Goal: Task Accomplishment & Management: Use online tool/utility

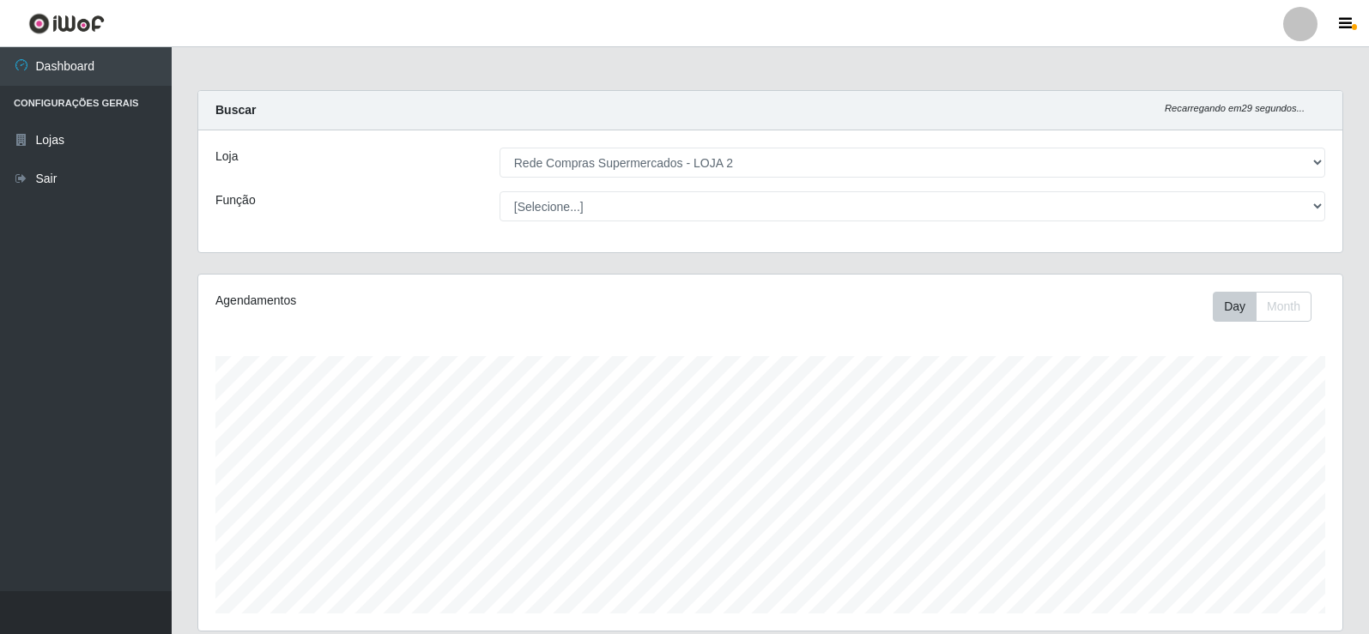
select select "161"
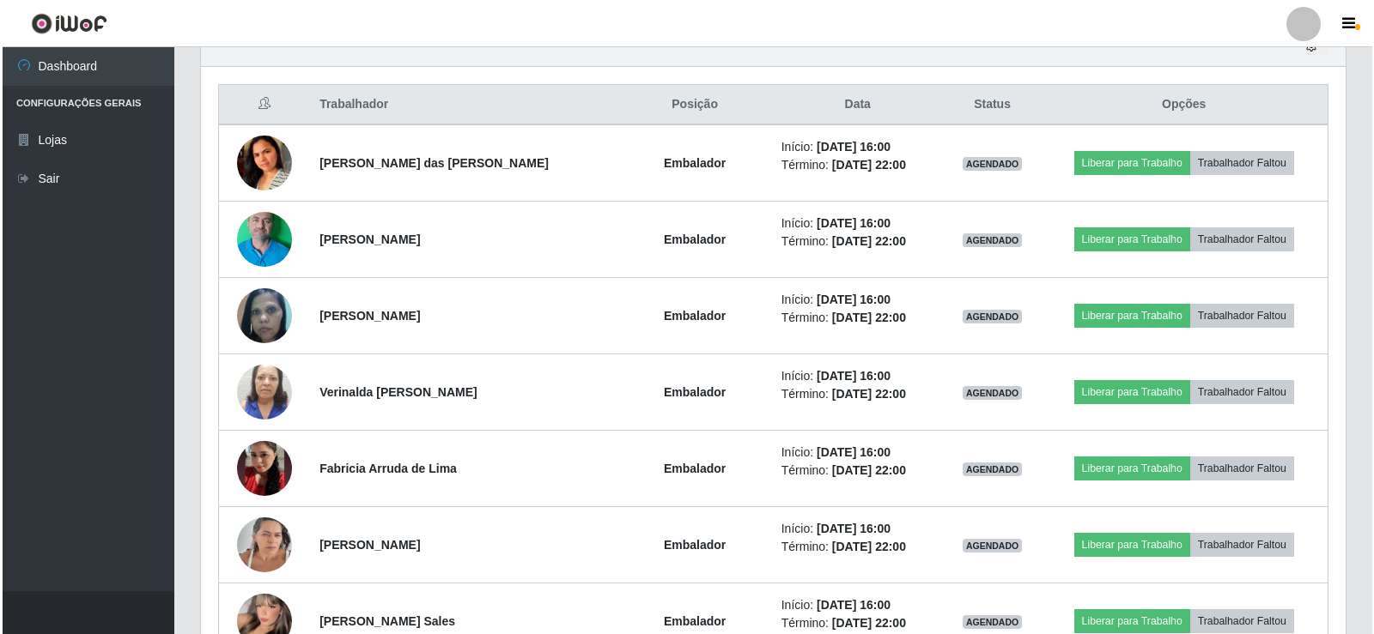
scroll to position [629, 0]
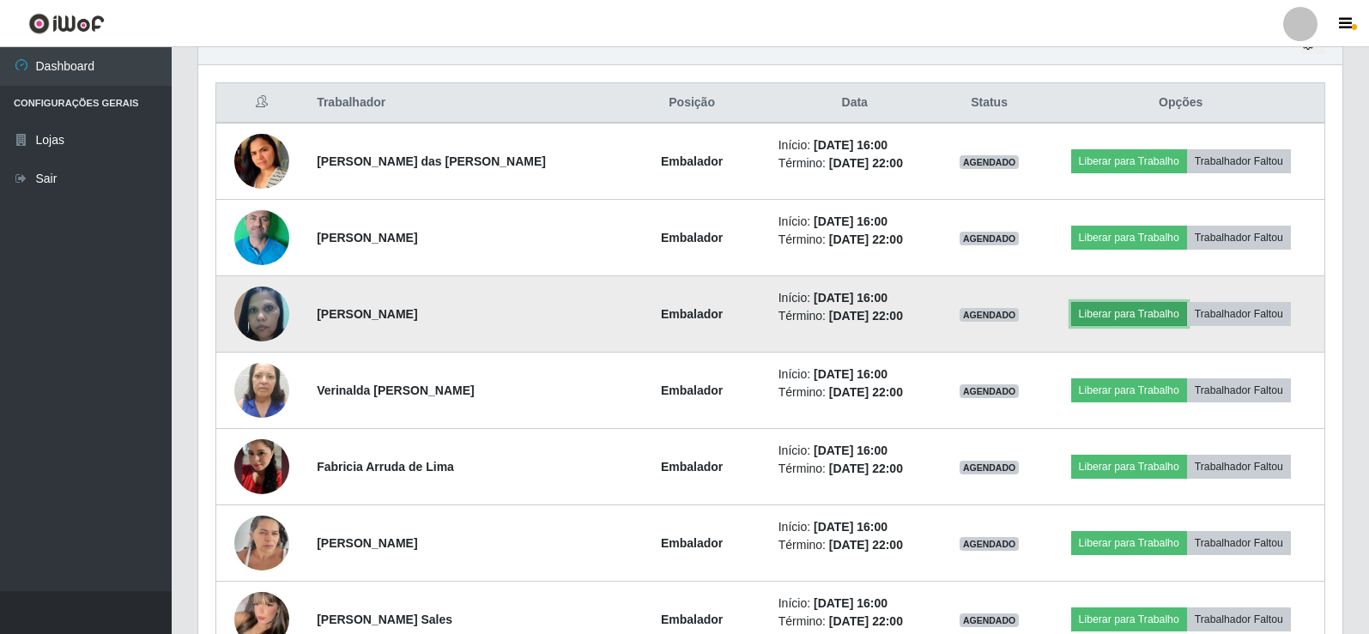
click at [1101, 313] on button "Liberar para Trabalho" at bounding box center [1129, 314] width 116 height 24
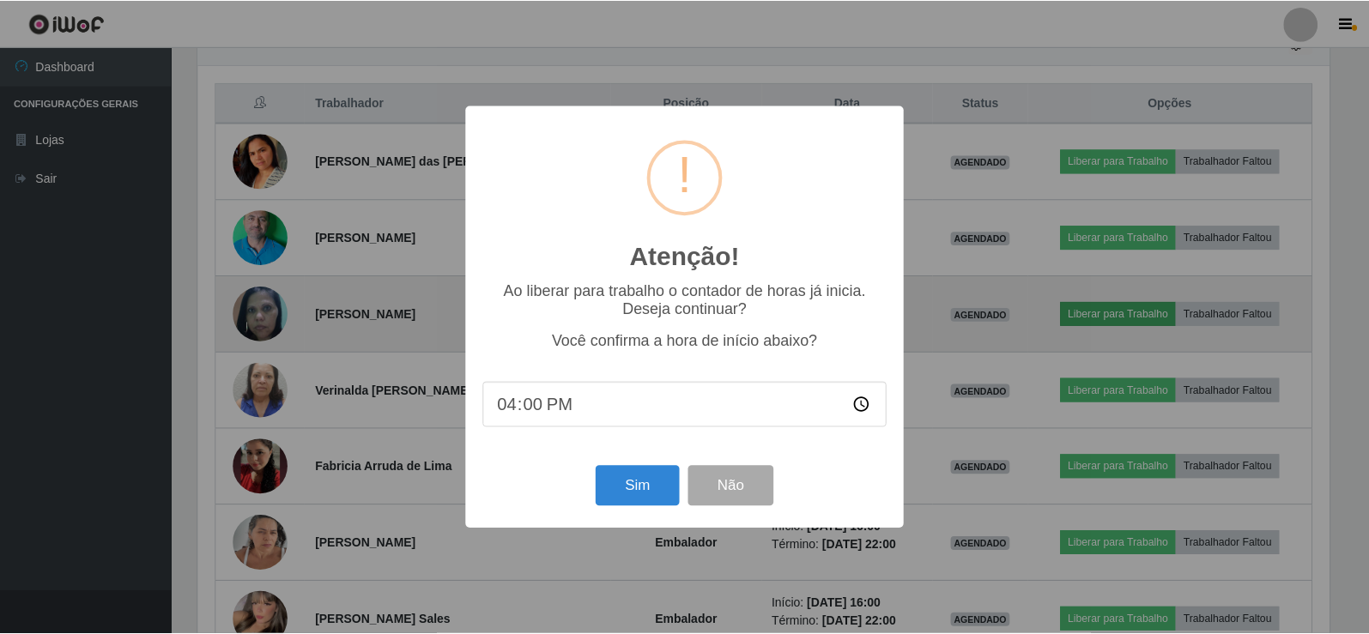
scroll to position [356, 1136]
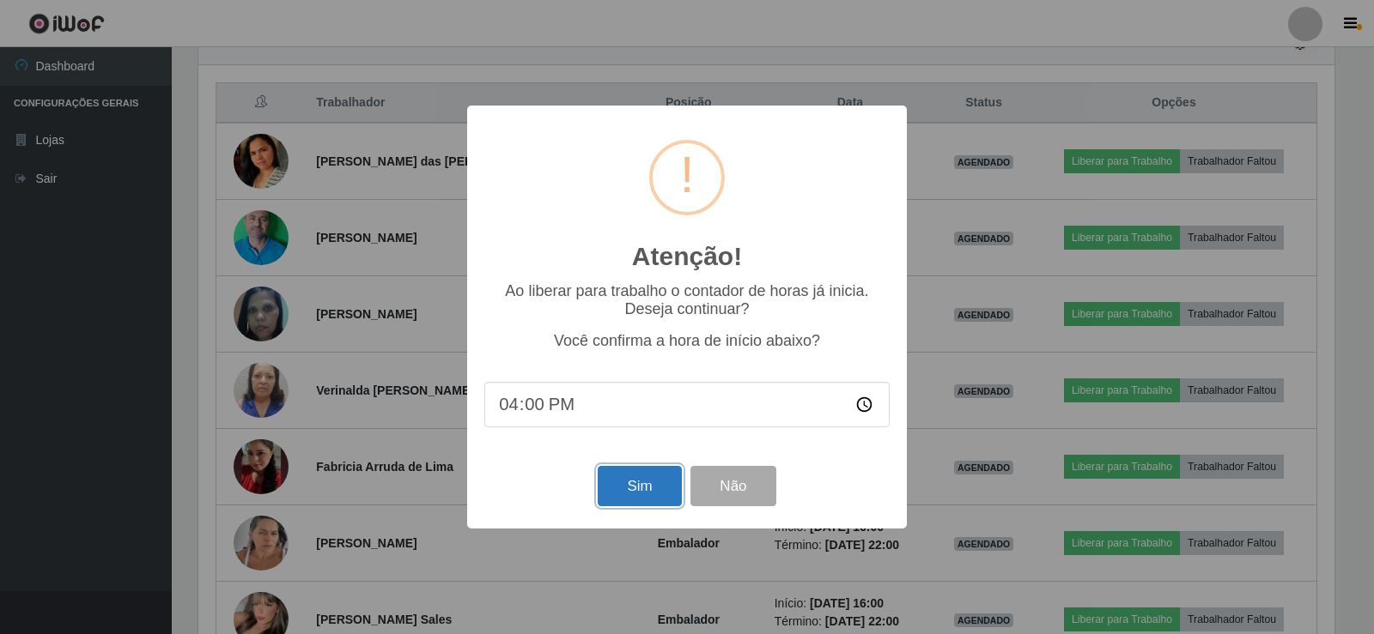
click at [640, 487] on button "Sim" at bounding box center [639, 486] width 83 height 40
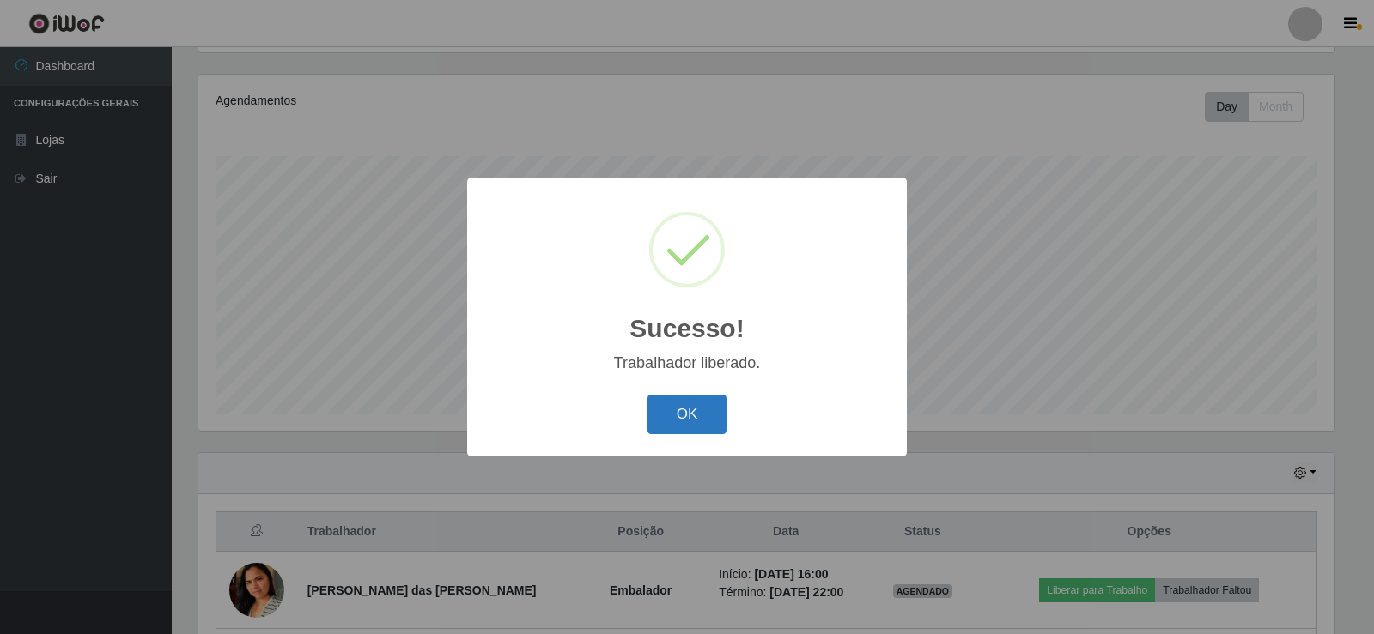
click at [703, 402] on button "OK" at bounding box center [687, 415] width 80 height 40
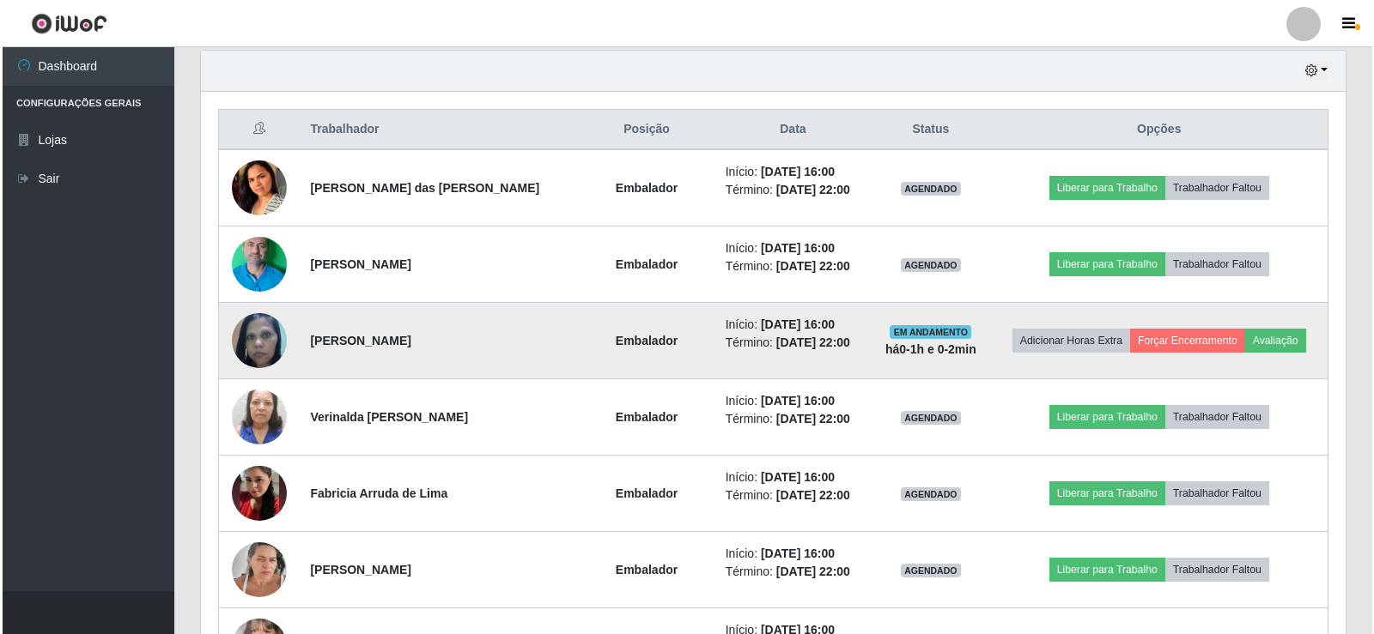
scroll to position [629, 0]
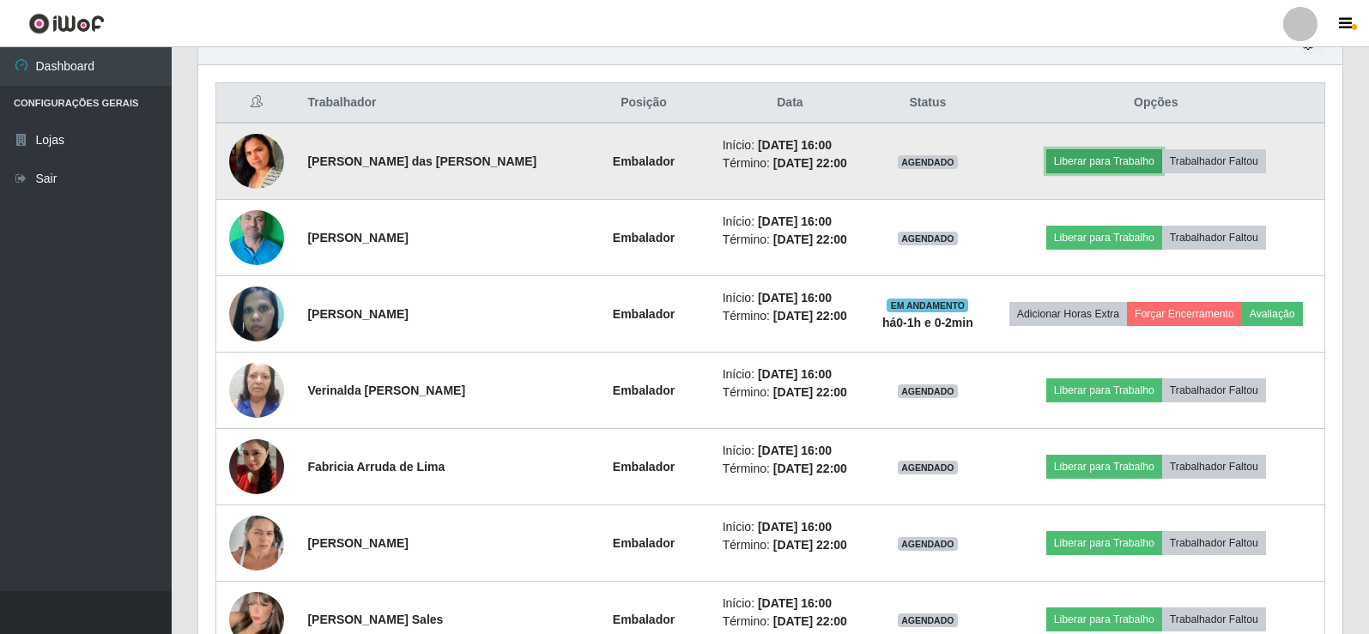
click at [1107, 155] on button "Liberar para Trabalho" at bounding box center [1105, 161] width 116 height 24
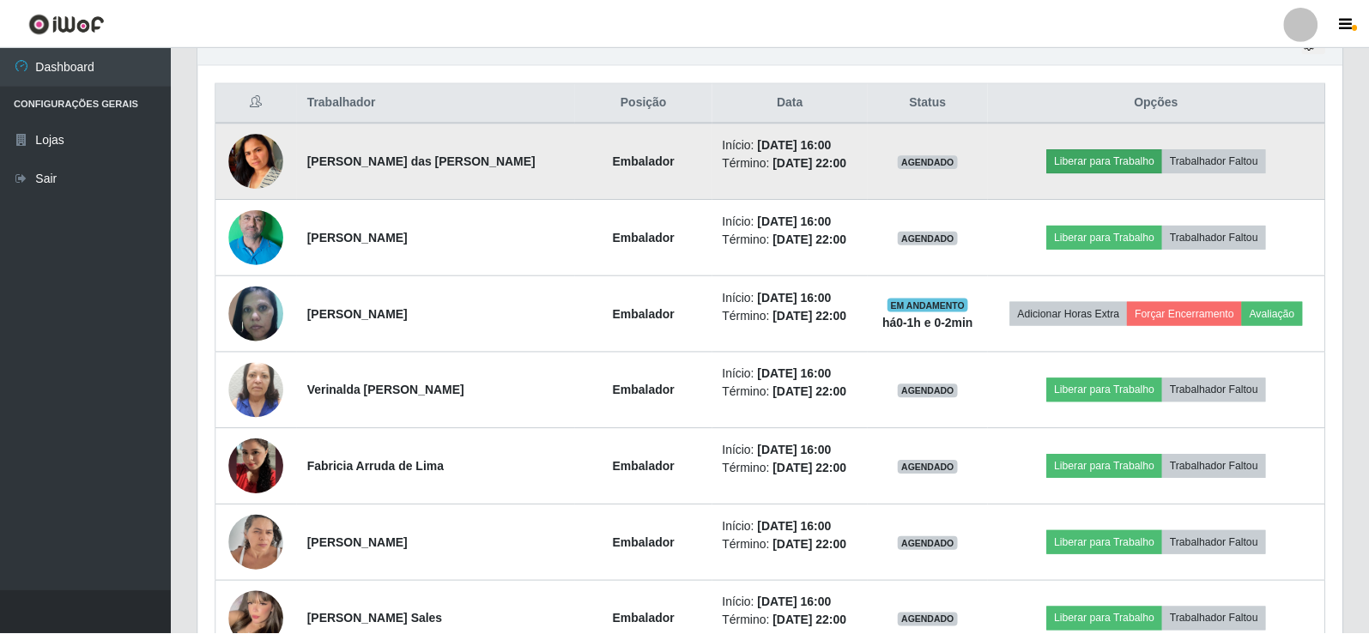
scroll to position [356, 1136]
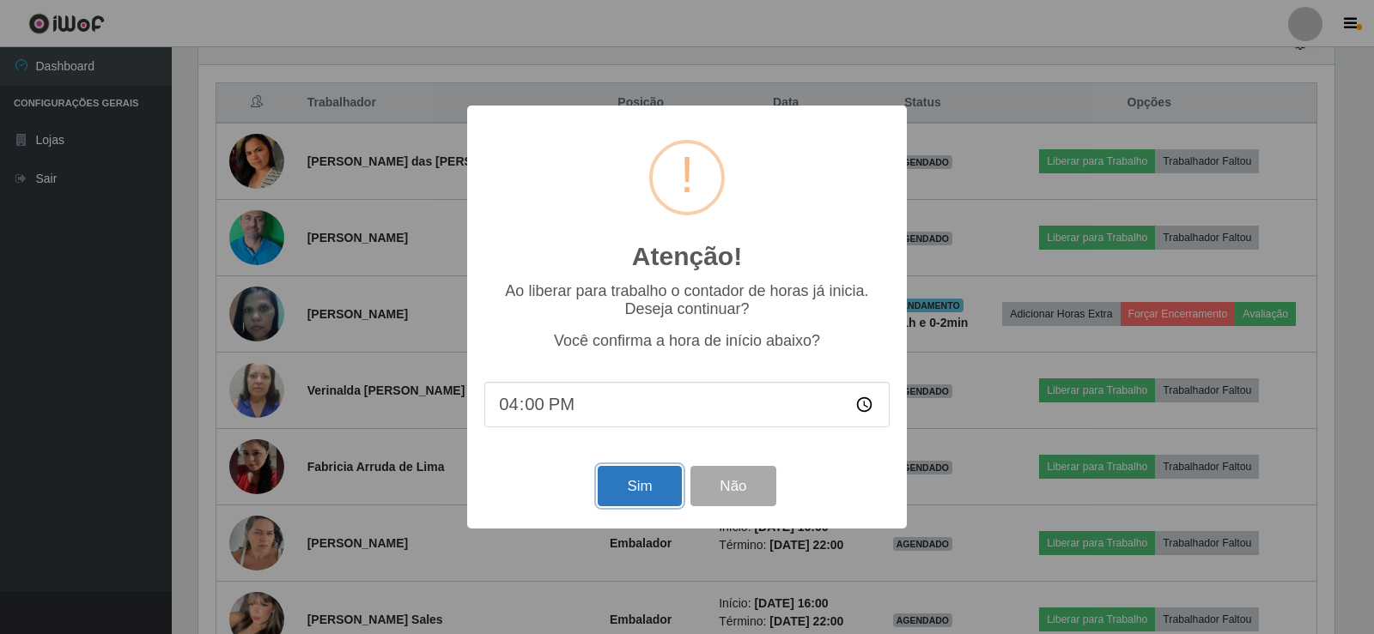
click at [650, 493] on button "Sim" at bounding box center [639, 486] width 83 height 40
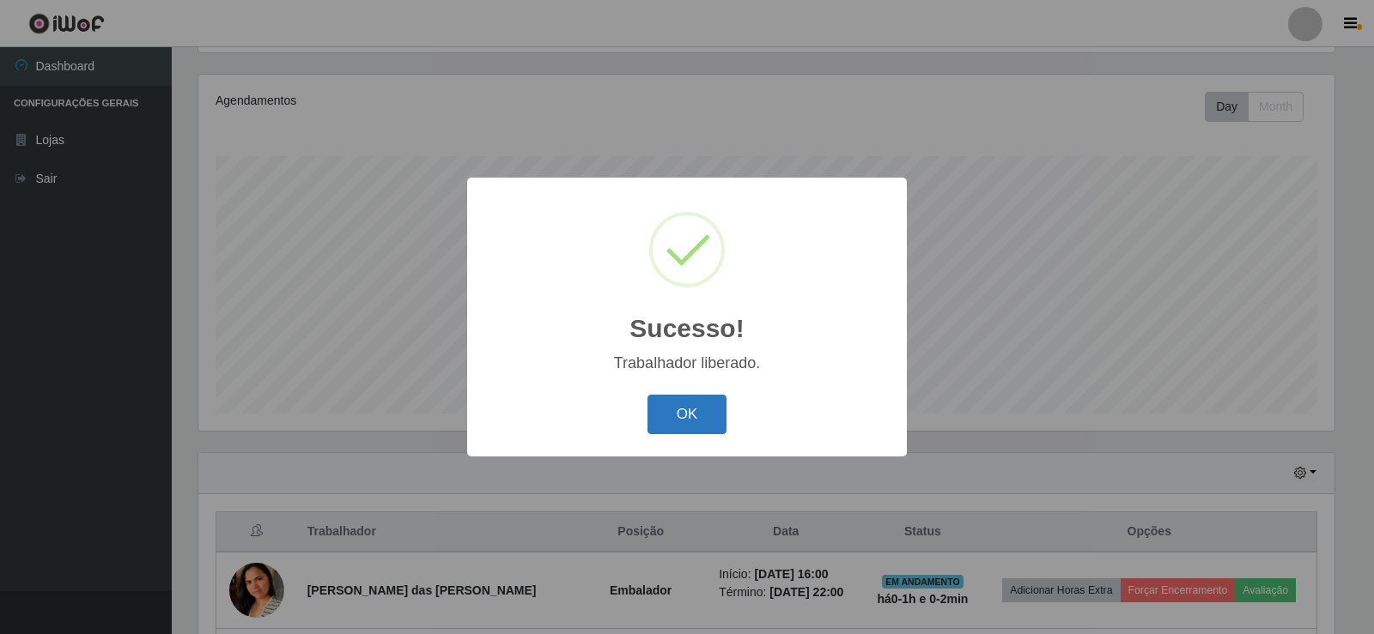
click at [707, 421] on button "OK" at bounding box center [687, 415] width 80 height 40
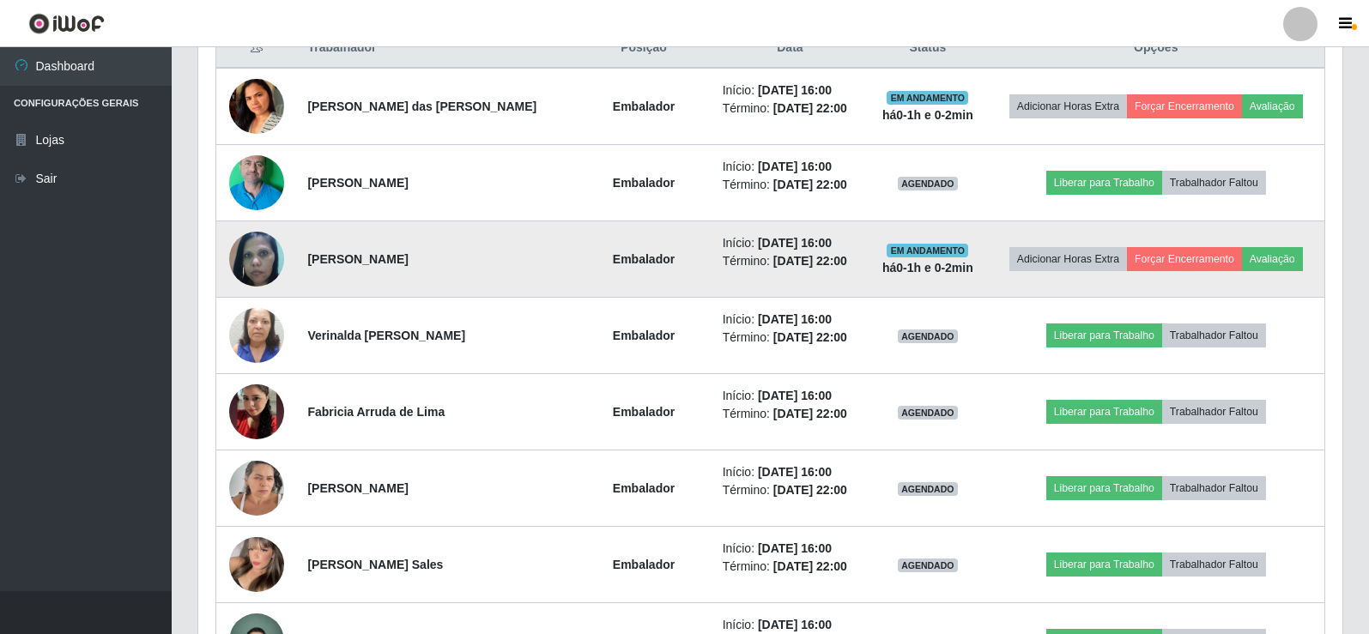
scroll to position [715, 0]
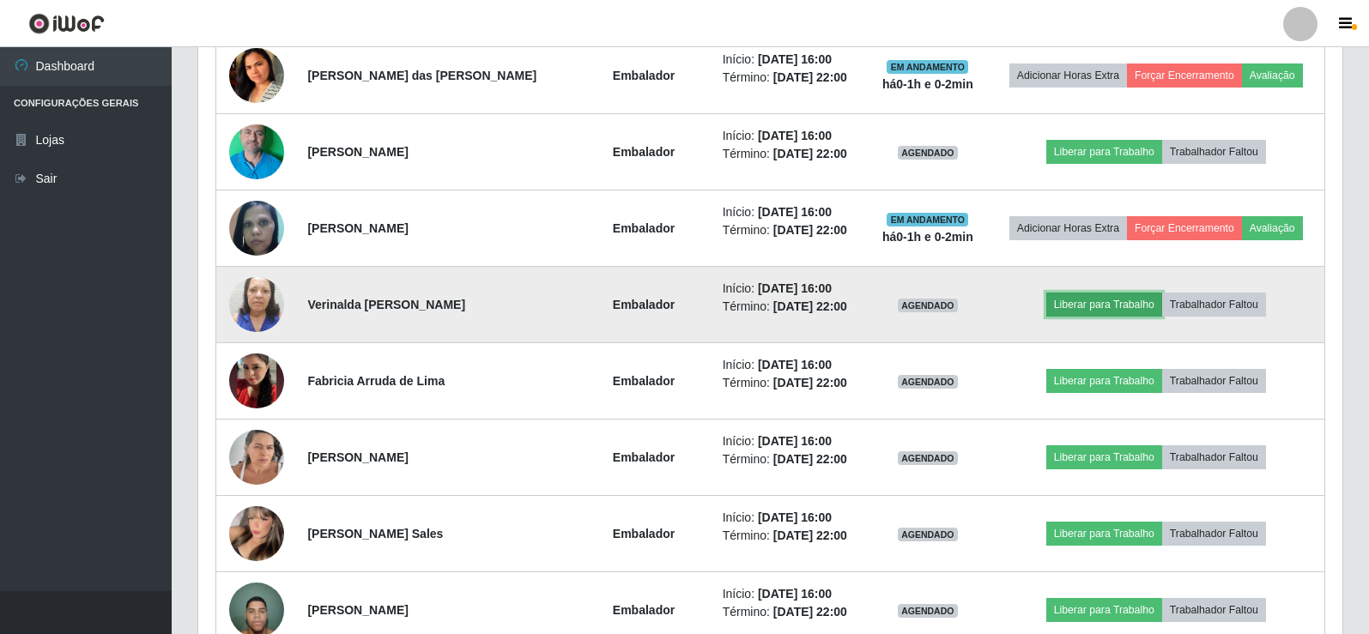
click at [1076, 302] on button "Liberar para Trabalho" at bounding box center [1105, 305] width 116 height 24
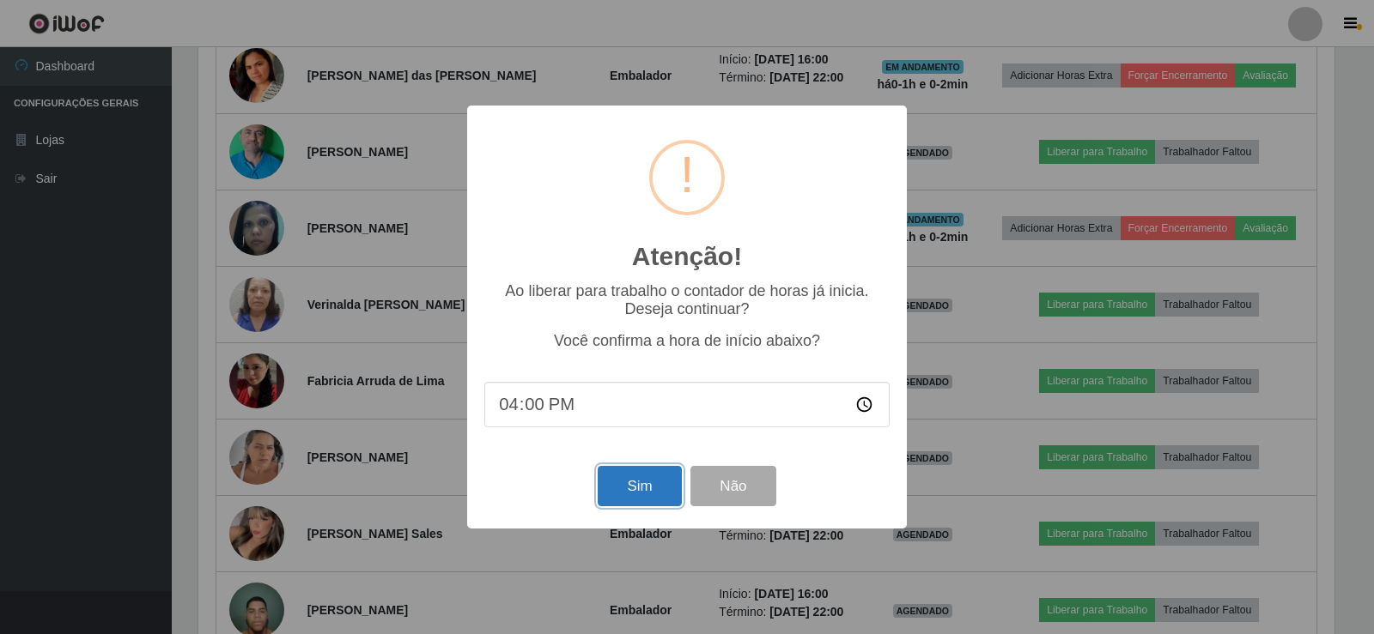
click at [626, 489] on button "Sim" at bounding box center [639, 486] width 83 height 40
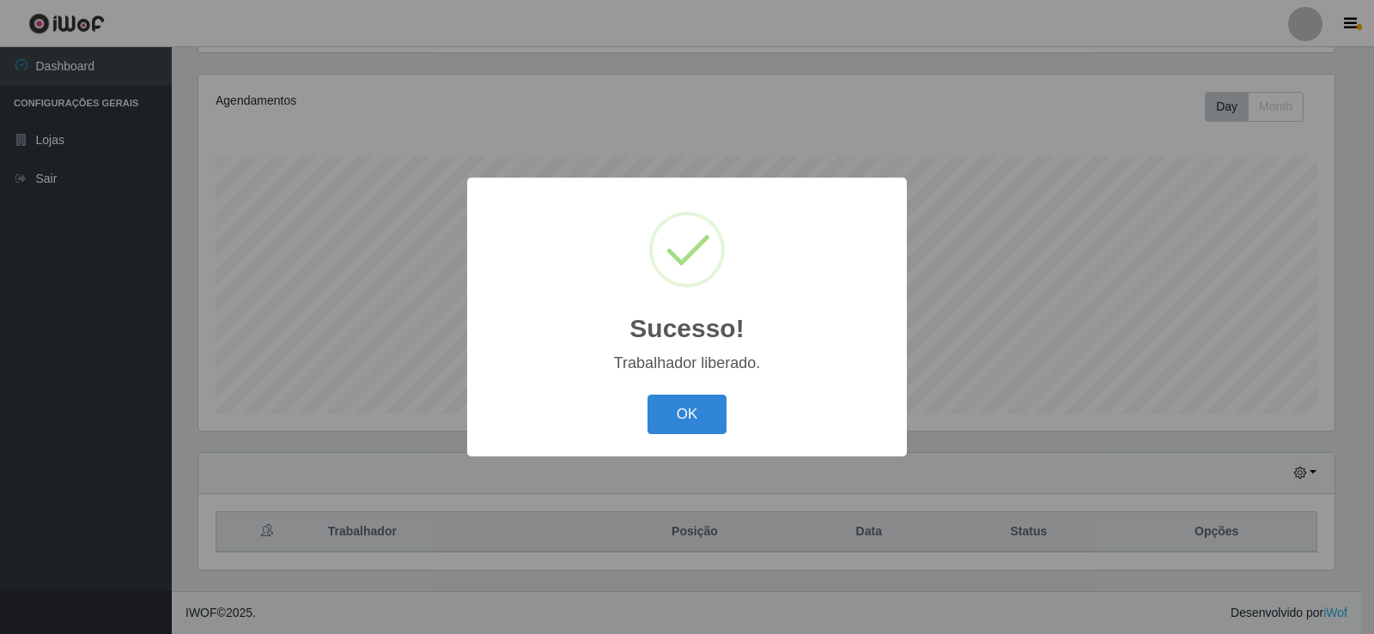
scroll to position [0, 0]
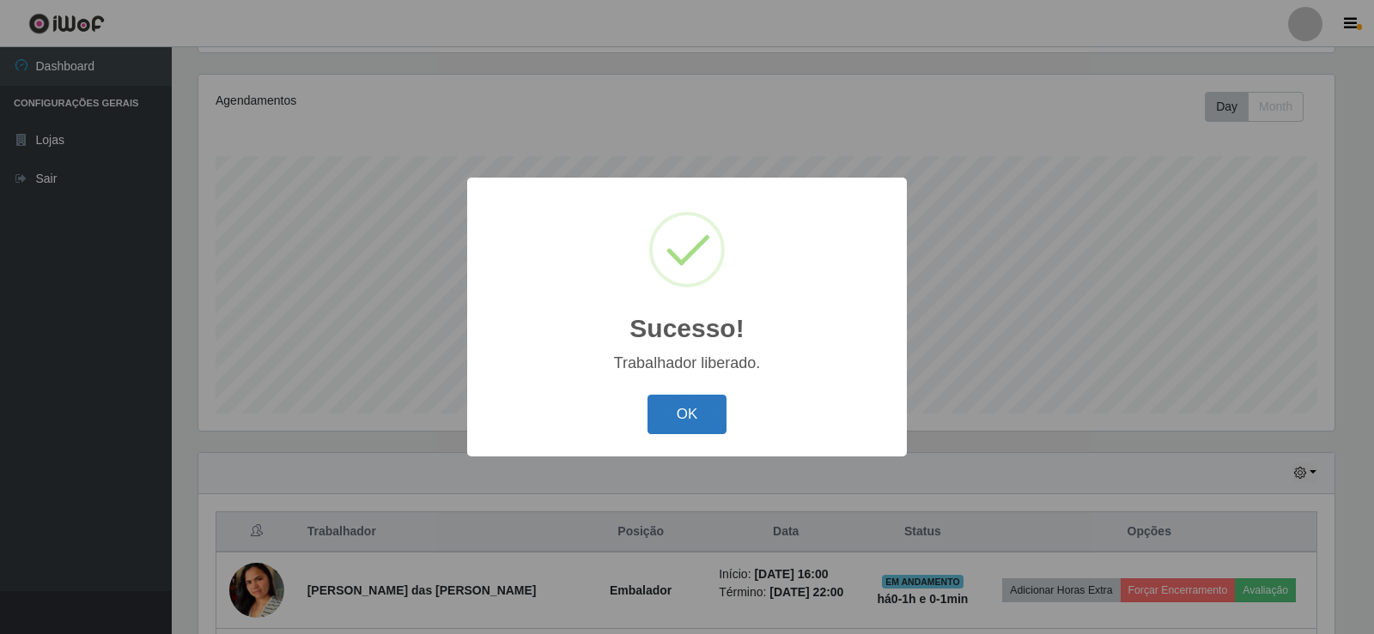
click at [690, 412] on button "OK" at bounding box center [687, 415] width 80 height 40
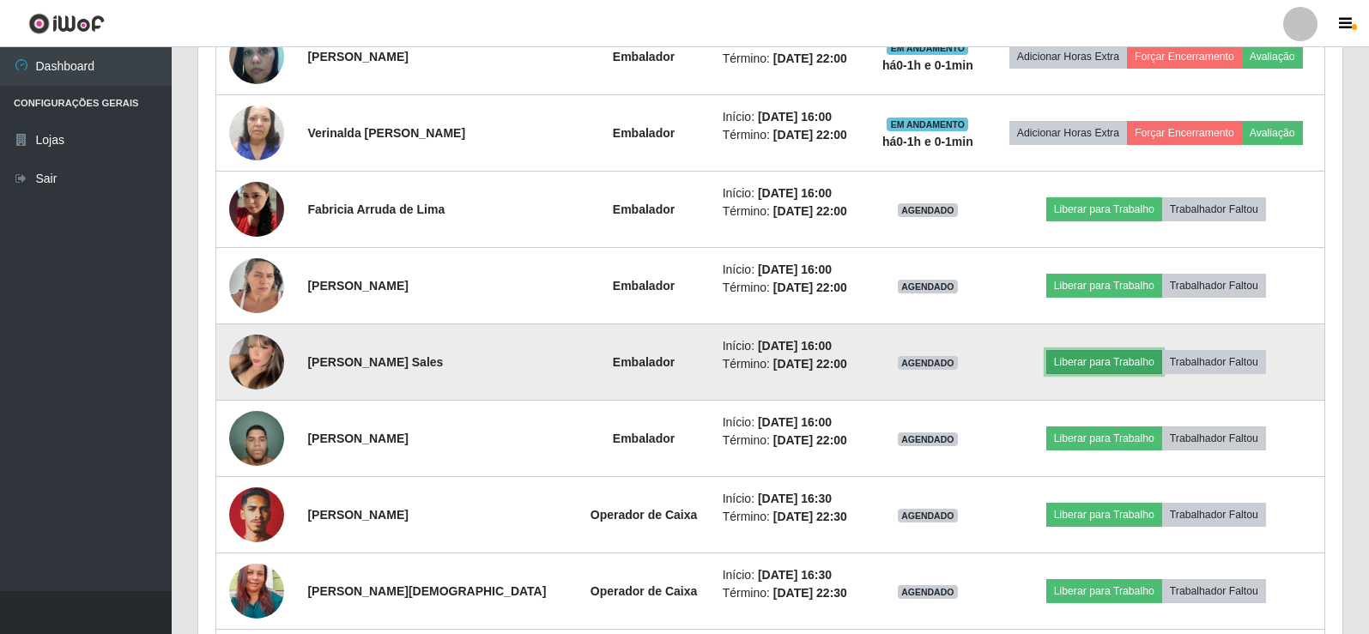
click at [1109, 367] on button "Liberar para Trabalho" at bounding box center [1105, 362] width 116 height 24
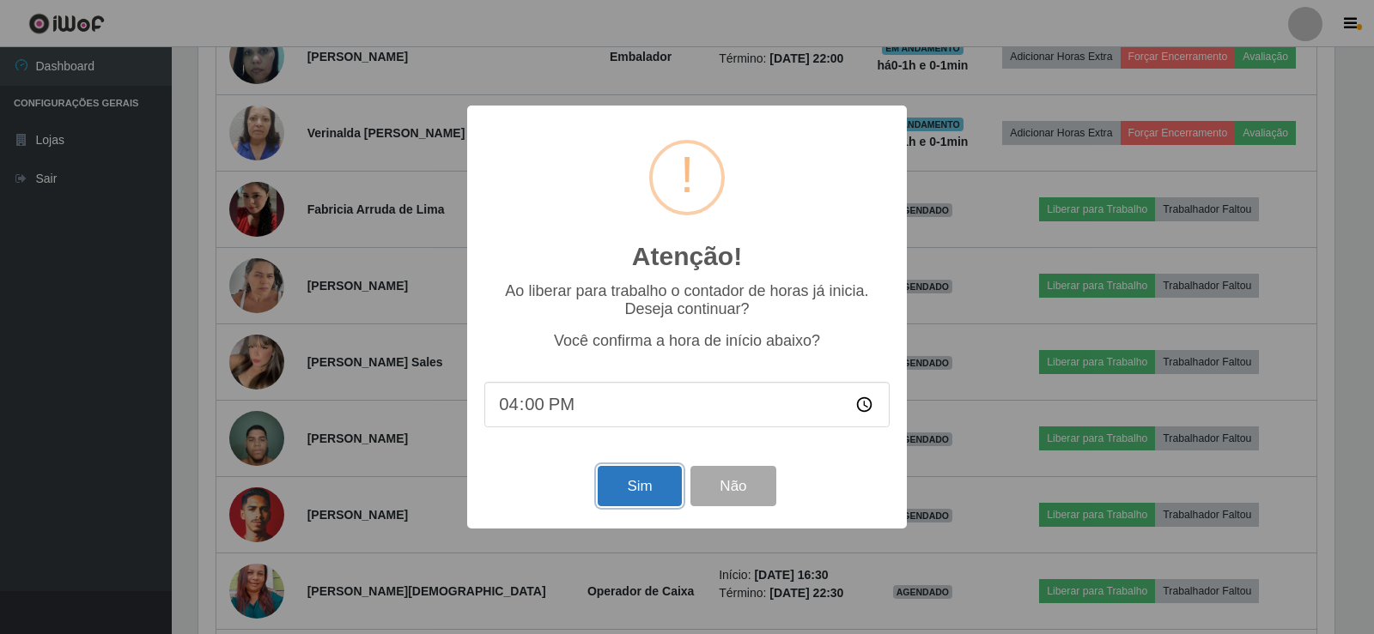
click at [623, 499] on button "Sim" at bounding box center [639, 486] width 83 height 40
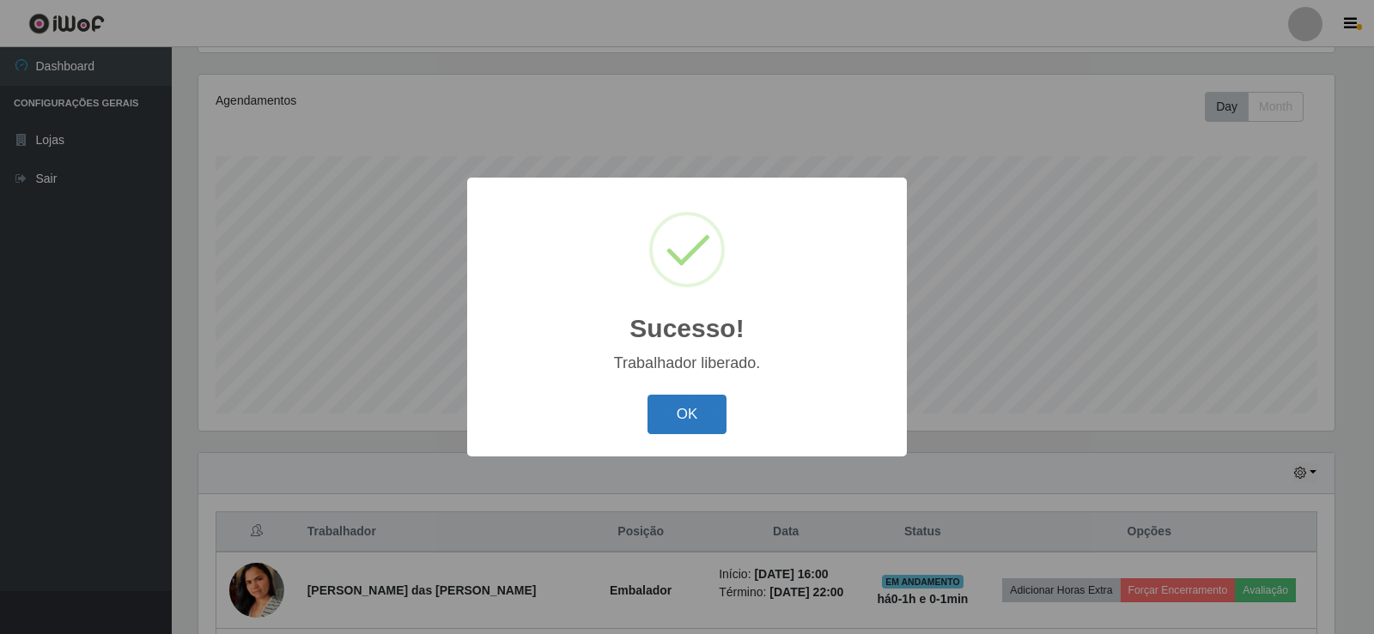
click at [711, 407] on button "OK" at bounding box center [687, 415] width 80 height 40
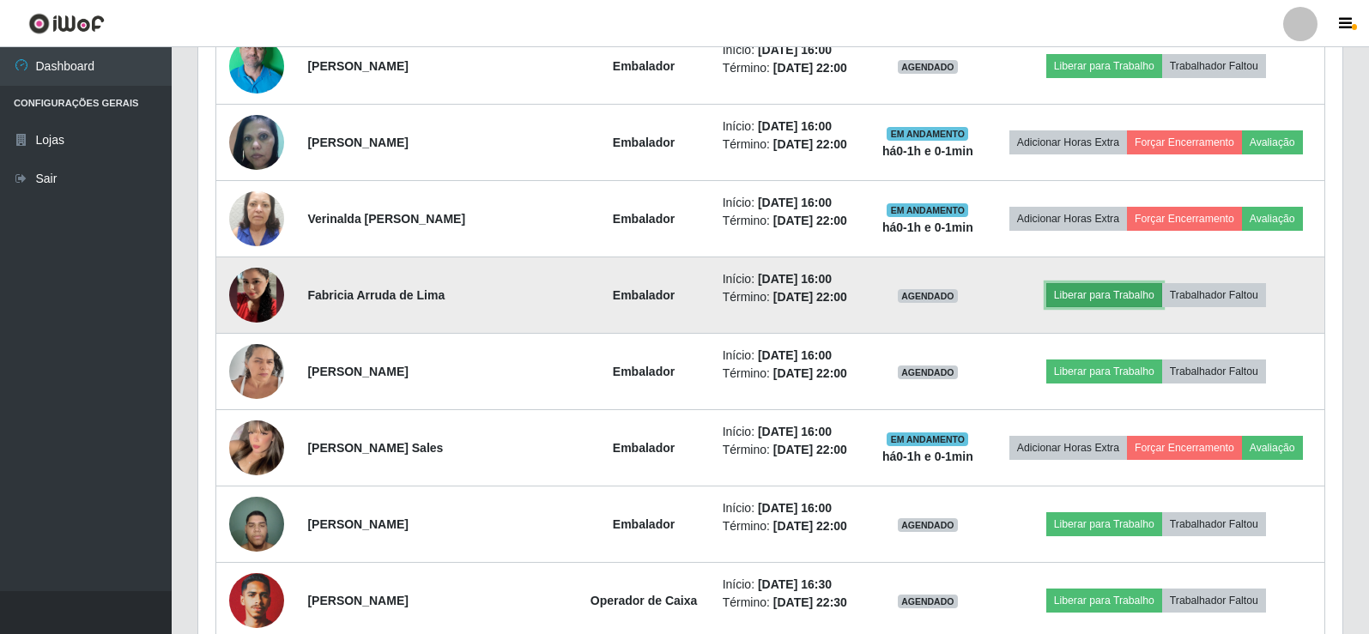
click at [1110, 307] on button "Liberar para Trabalho" at bounding box center [1105, 295] width 116 height 24
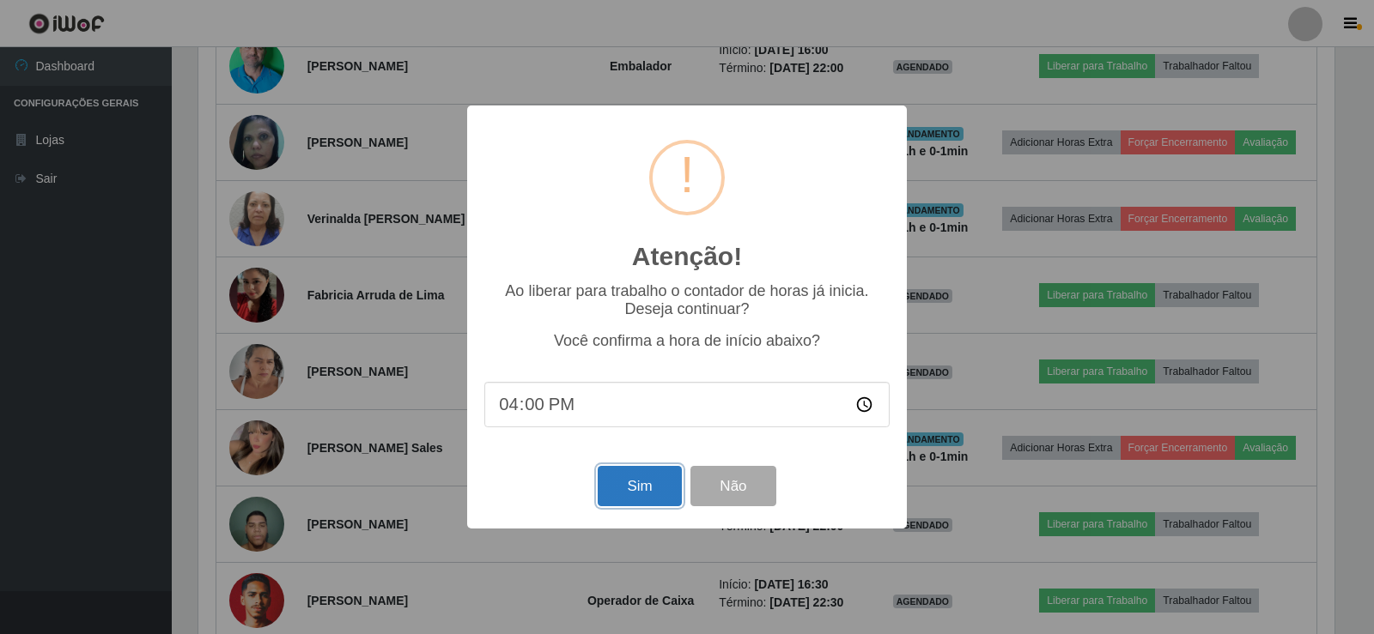
click at [637, 491] on button "Sim" at bounding box center [639, 486] width 83 height 40
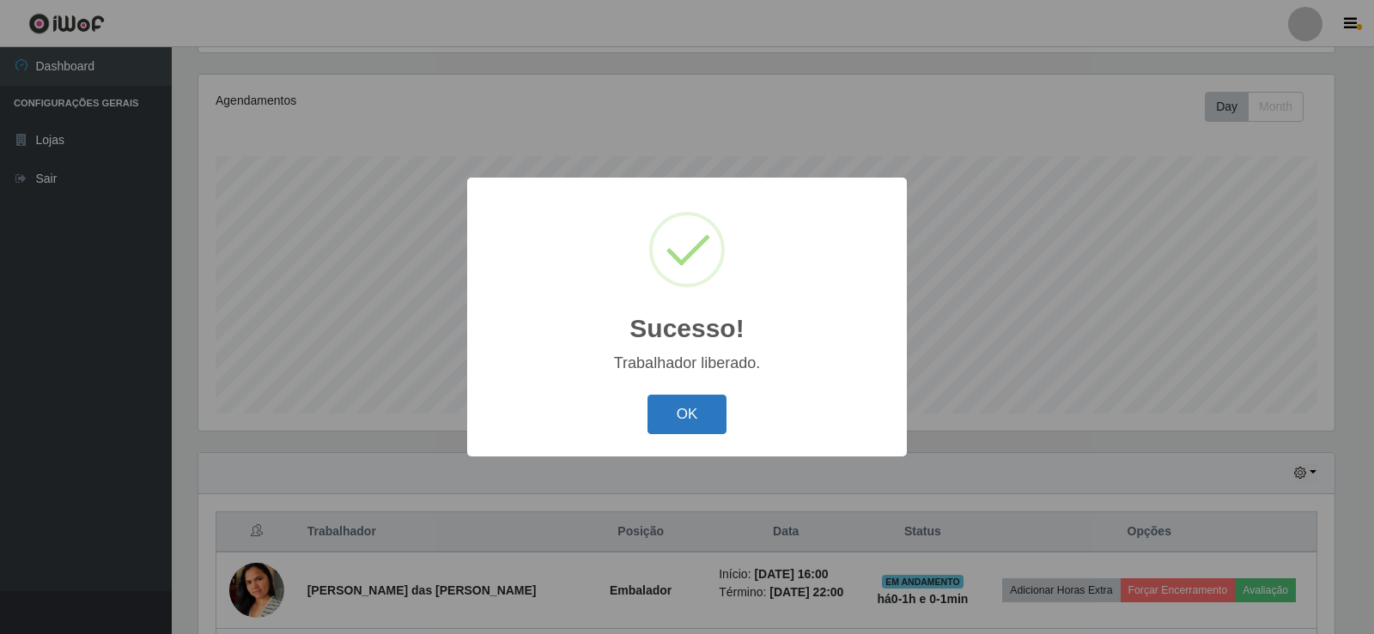
click at [697, 422] on button "OK" at bounding box center [687, 415] width 80 height 40
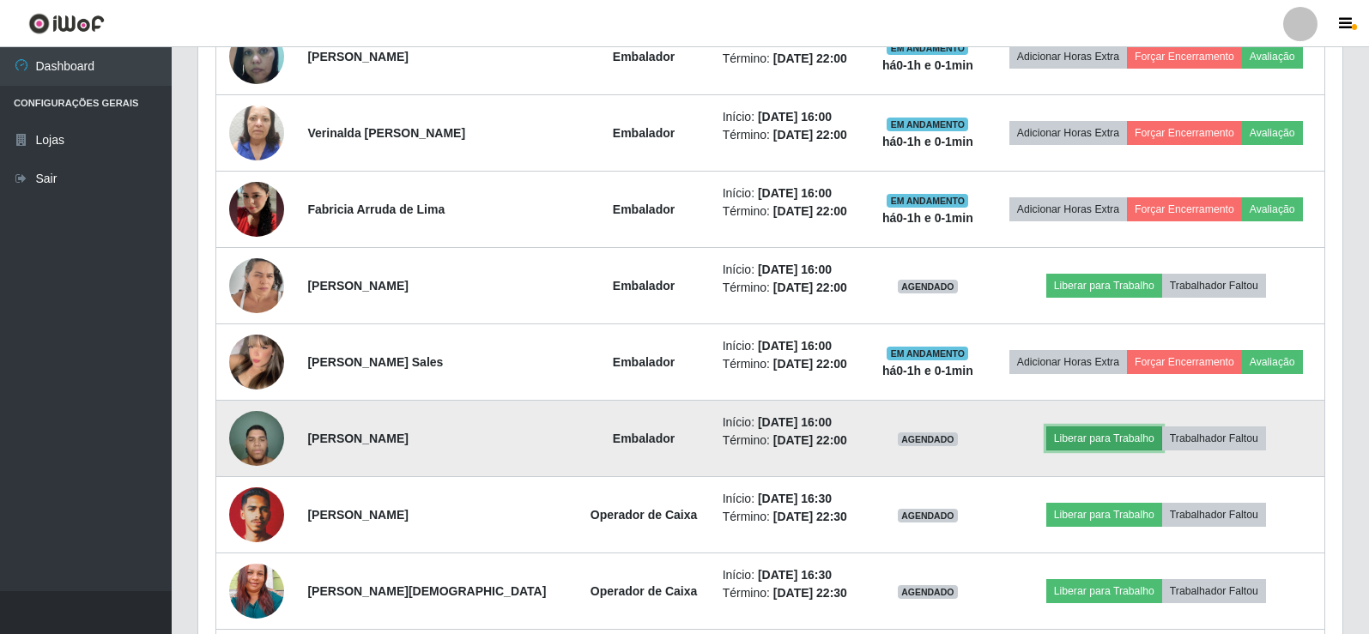
click at [1101, 440] on button "Liberar para Trabalho" at bounding box center [1105, 439] width 116 height 24
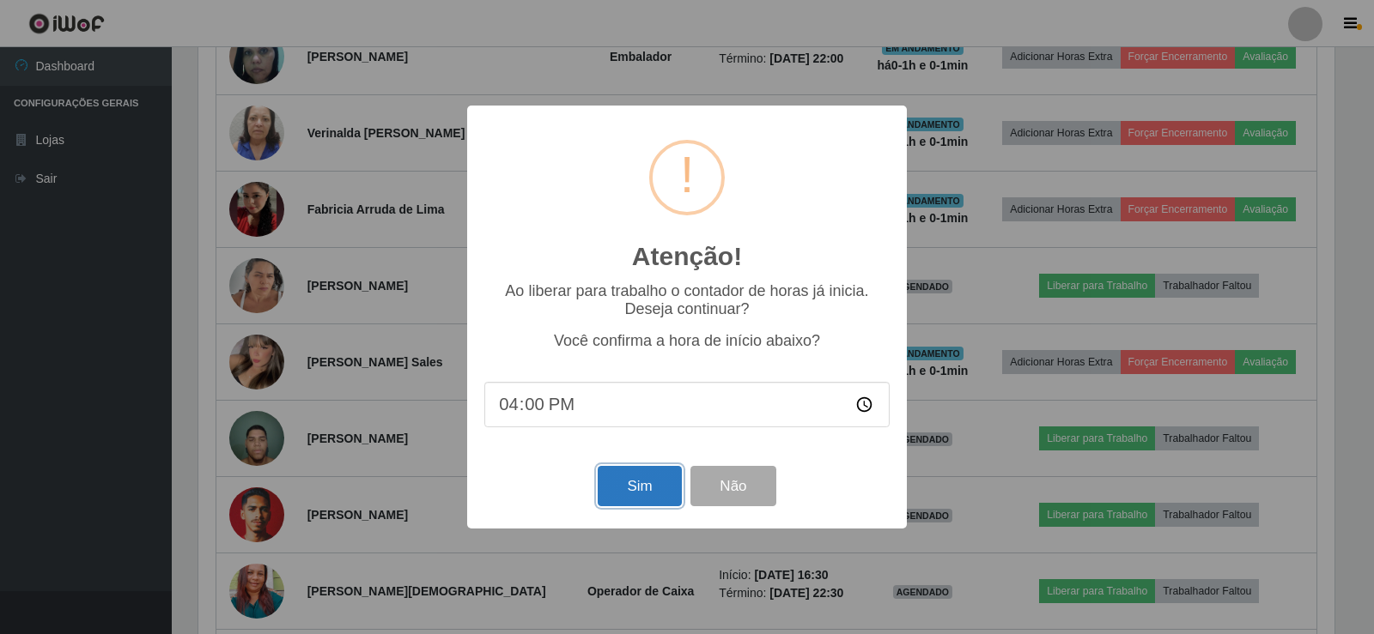
click at [651, 489] on button "Sim" at bounding box center [639, 486] width 83 height 40
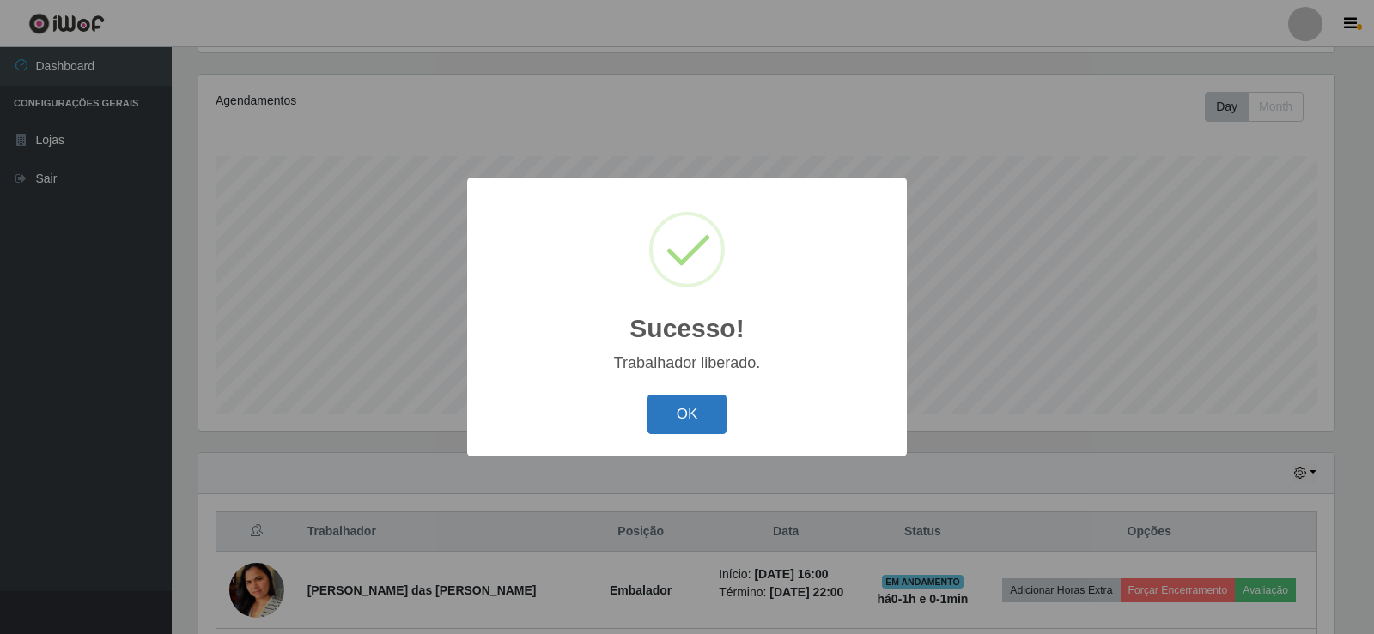
click at [706, 406] on button "OK" at bounding box center [687, 415] width 80 height 40
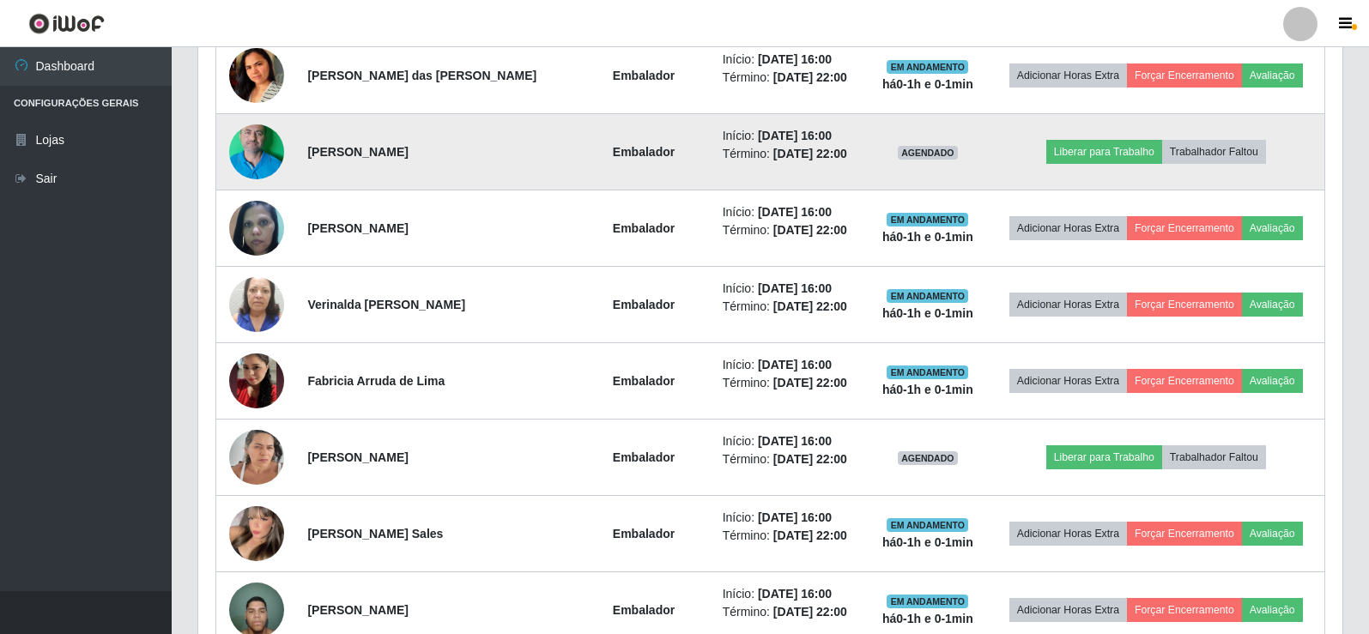
click at [239, 155] on img at bounding box center [256, 152] width 55 height 122
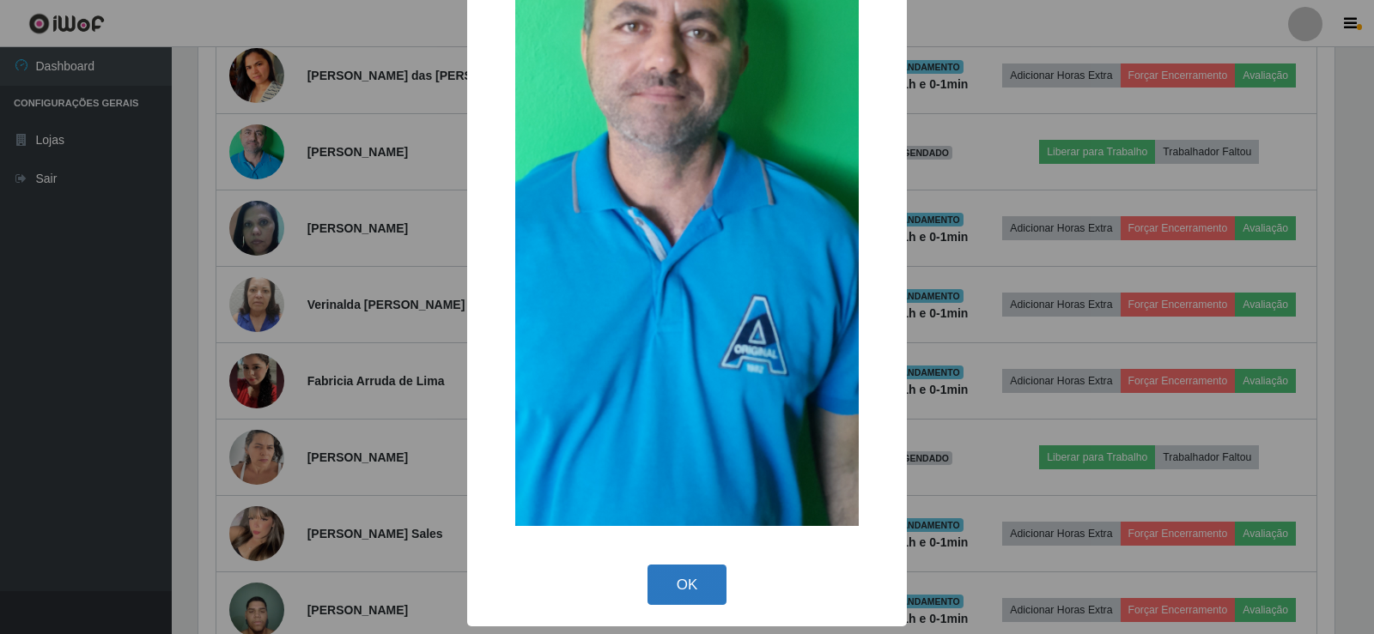
click at [676, 591] on button "OK" at bounding box center [687, 585] width 80 height 40
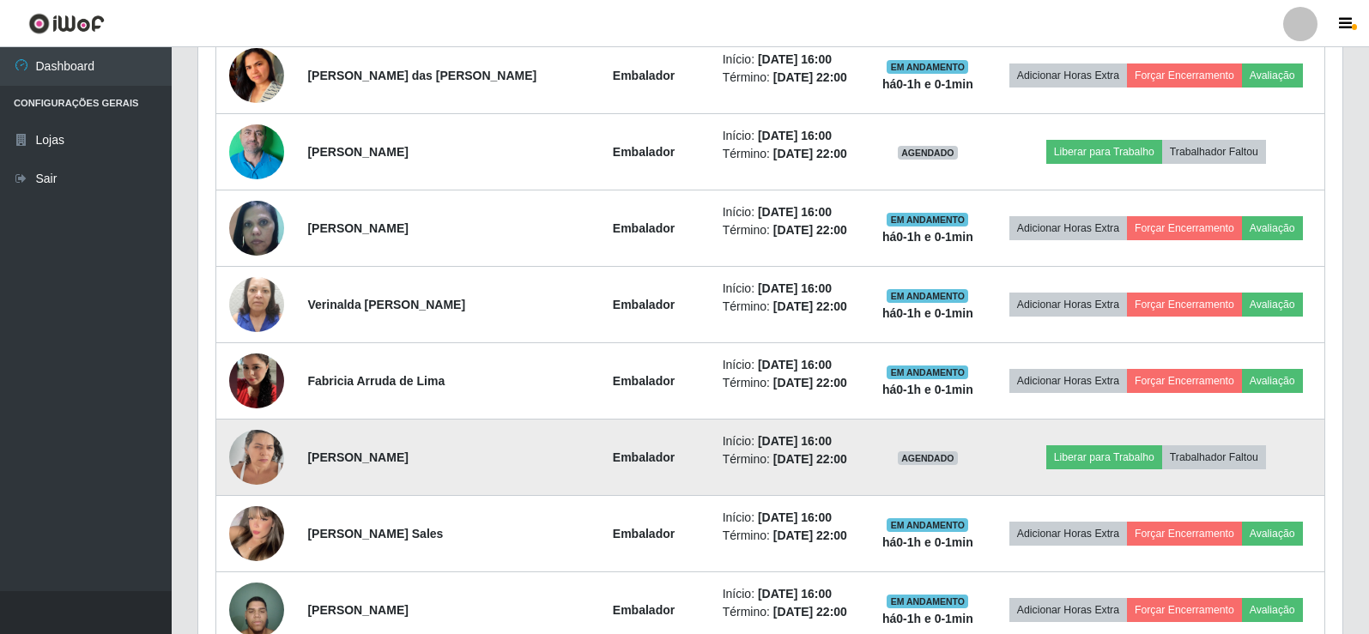
click at [268, 458] on img at bounding box center [256, 457] width 55 height 73
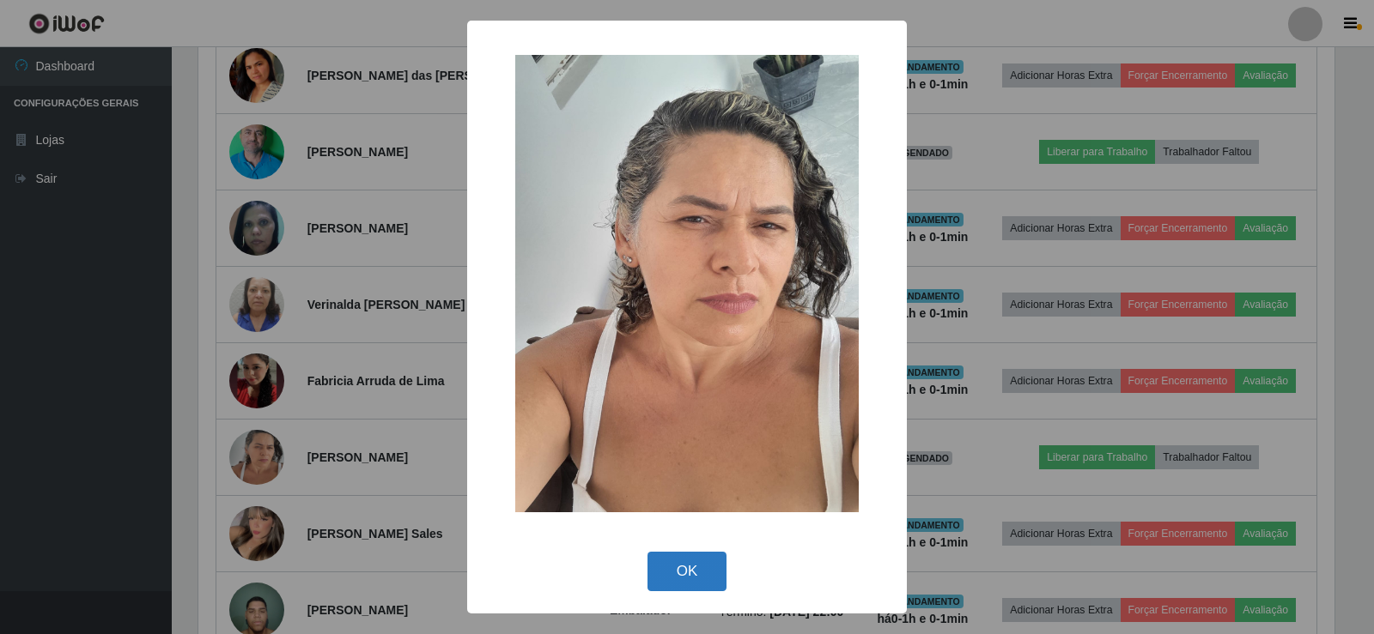
click at [688, 568] on button "OK" at bounding box center [687, 572] width 80 height 40
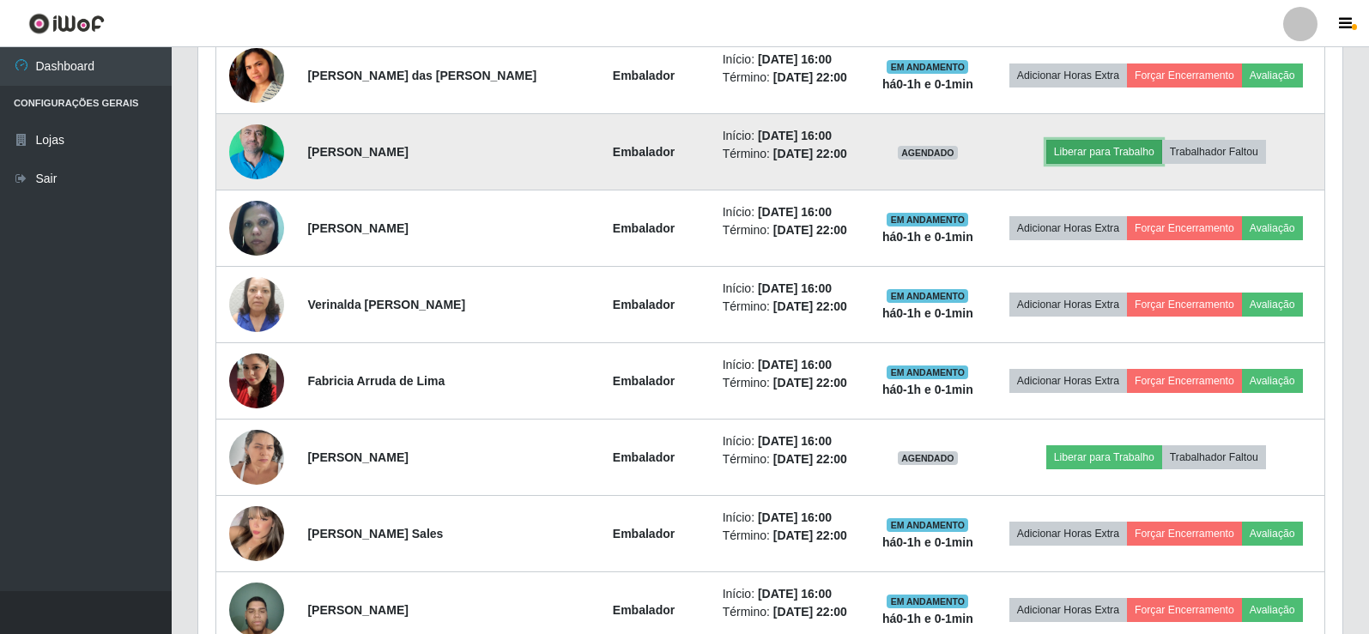
click at [1086, 144] on button "Liberar para Trabalho" at bounding box center [1105, 152] width 116 height 24
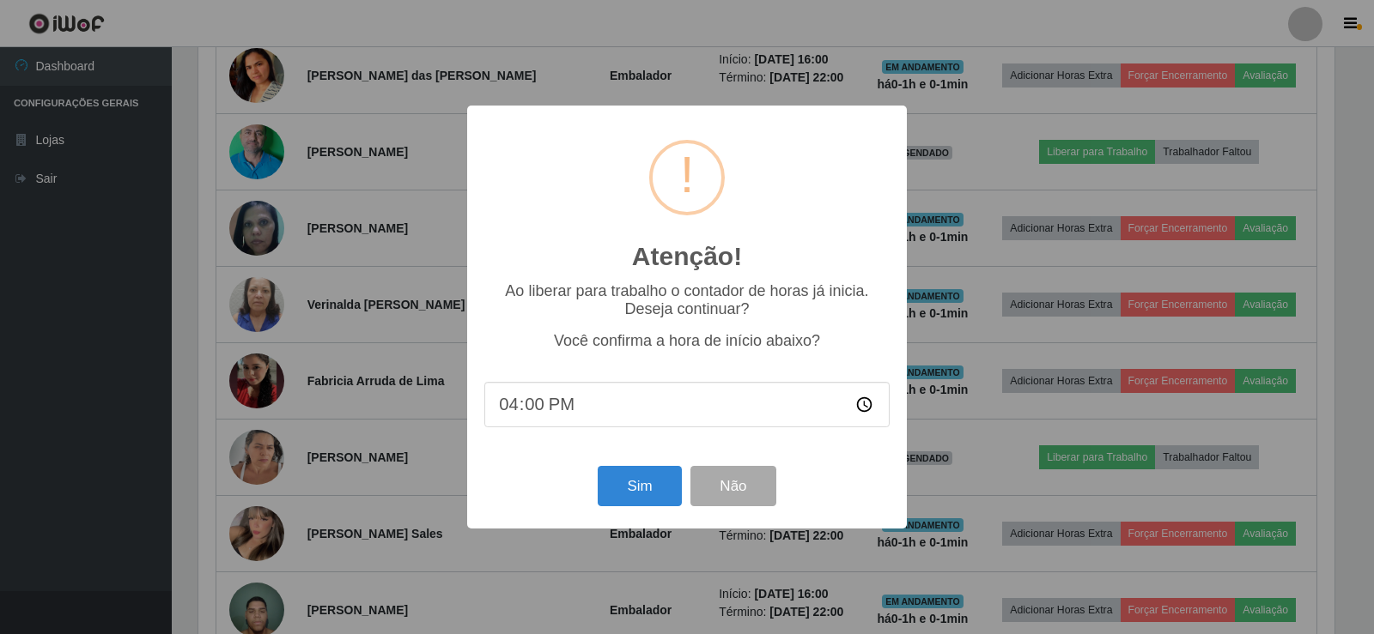
click at [639, 511] on div "Sim Não" at bounding box center [686, 486] width 405 height 49
click at [638, 502] on button "Sim" at bounding box center [639, 486] width 83 height 40
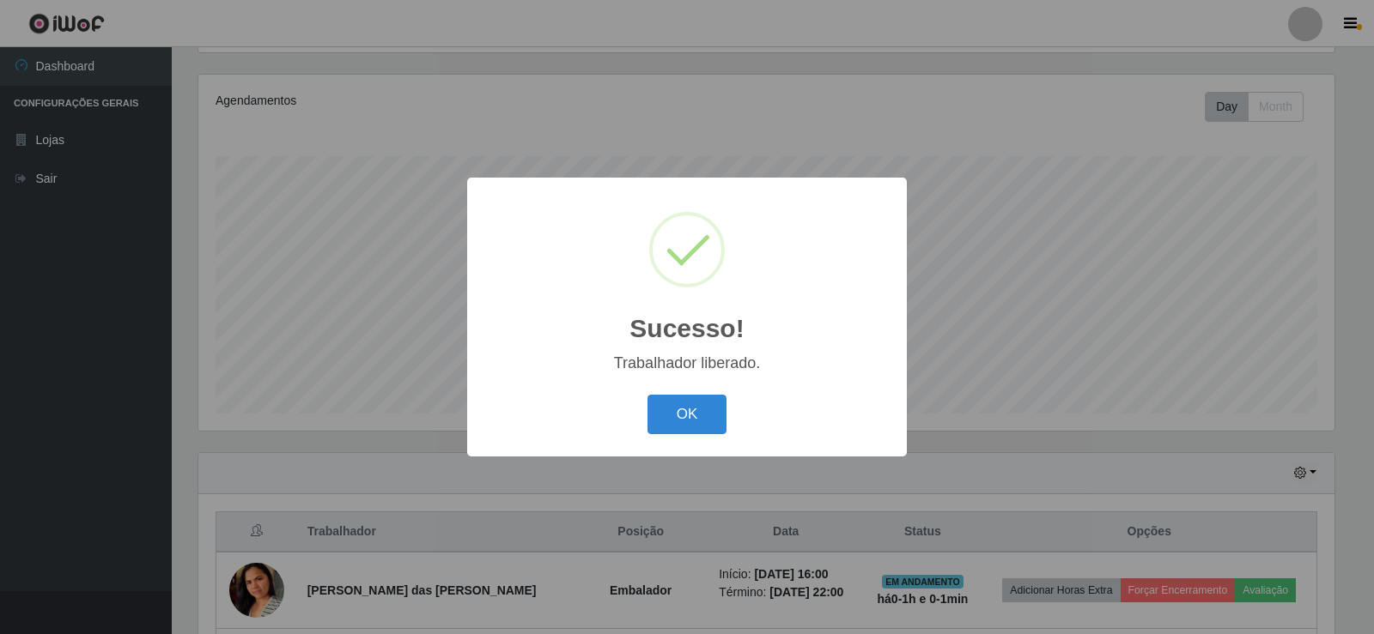
click at [679, 384] on div "Sucesso! × Trabalhador liberado. OK Cancel" at bounding box center [687, 317] width 440 height 278
click at [683, 411] on button "OK" at bounding box center [687, 415] width 80 height 40
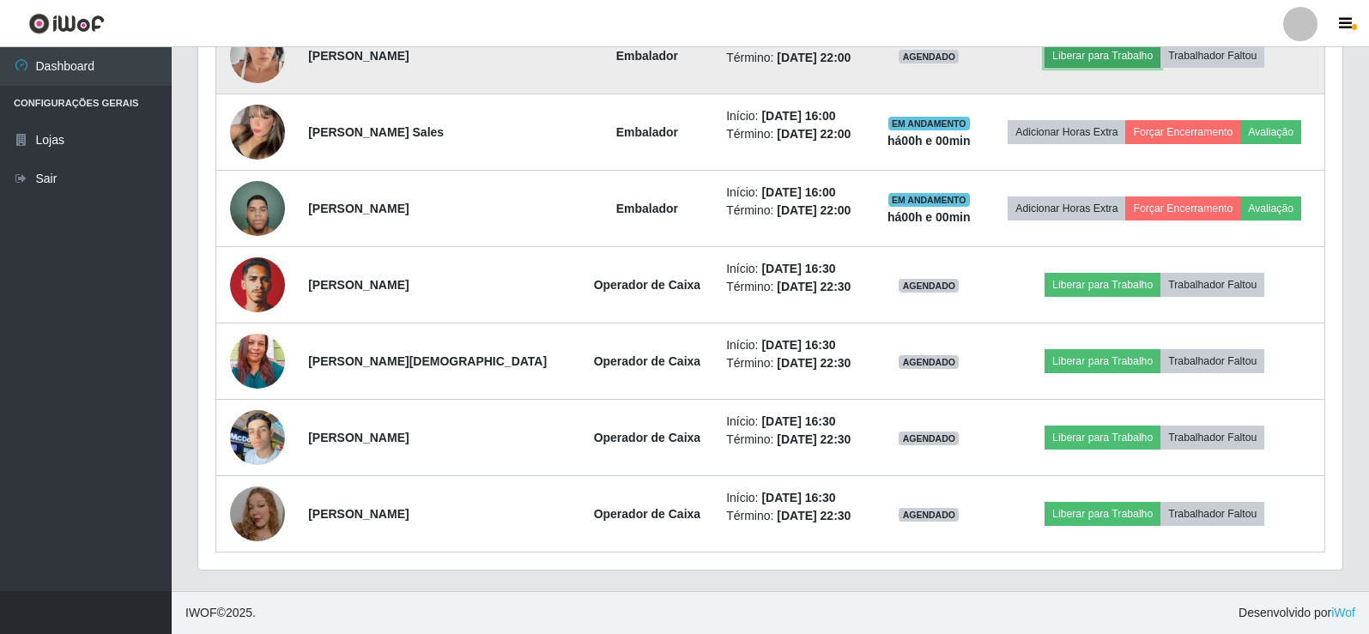
click at [1090, 56] on button "Liberar para Trabalho" at bounding box center [1103, 56] width 116 height 24
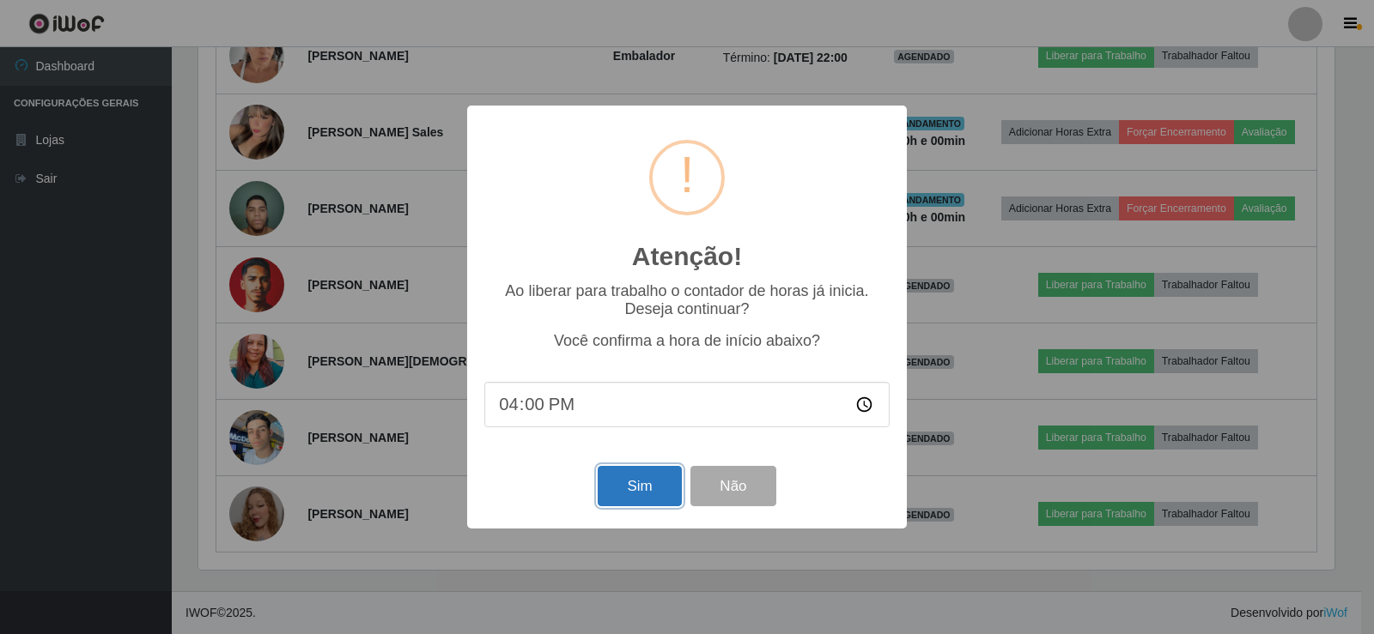
click at [639, 483] on button "Sim" at bounding box center [639, 486] width 83 height 40
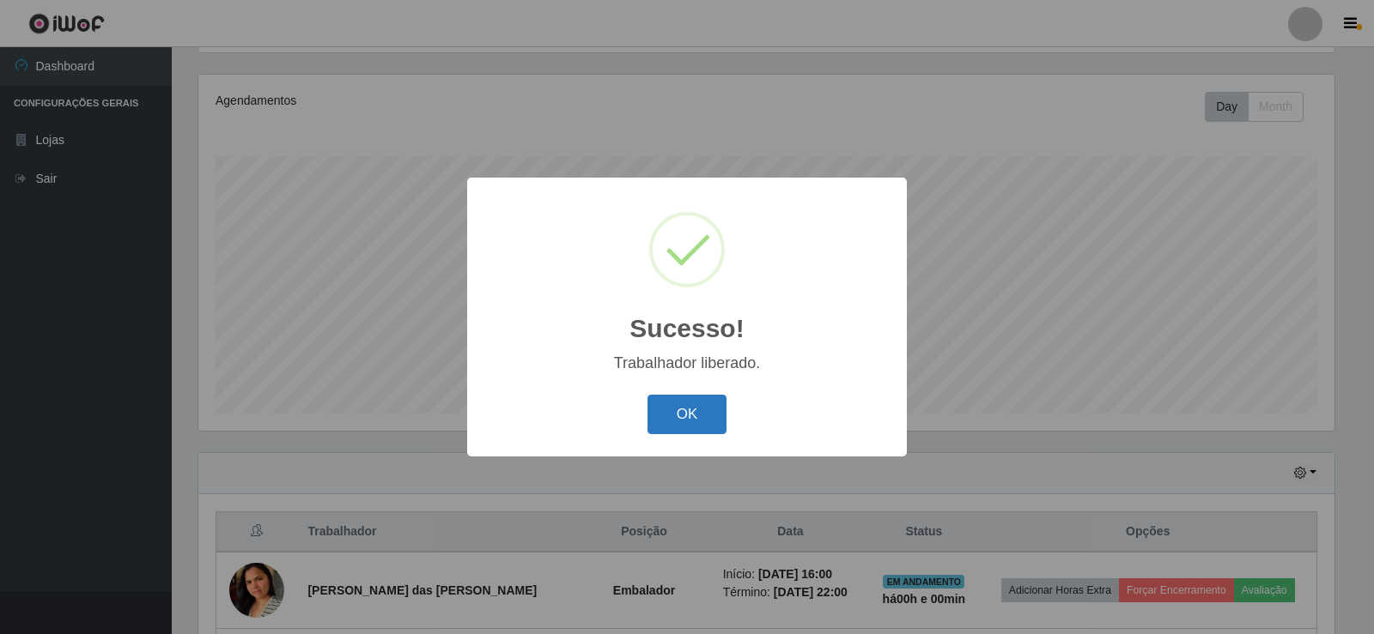
click at [671, 412] on button "OK" at bounding box center [687, 415] width 80 height 40
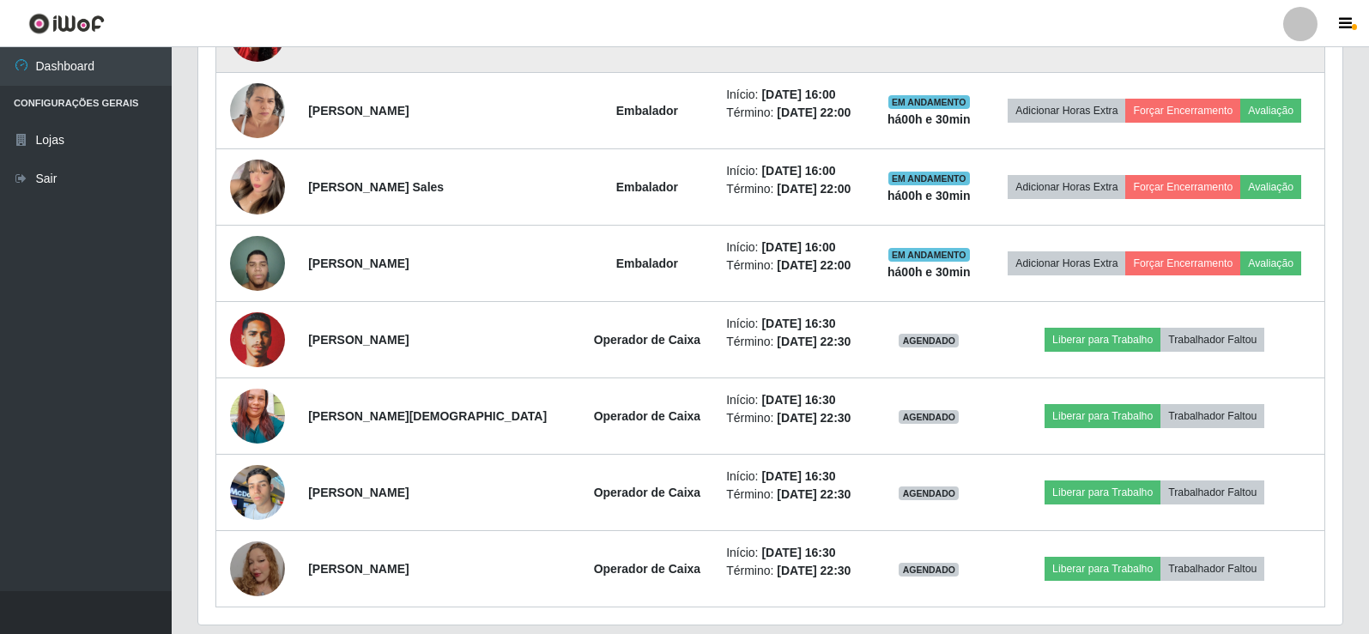
scroll to position [1031, 0]
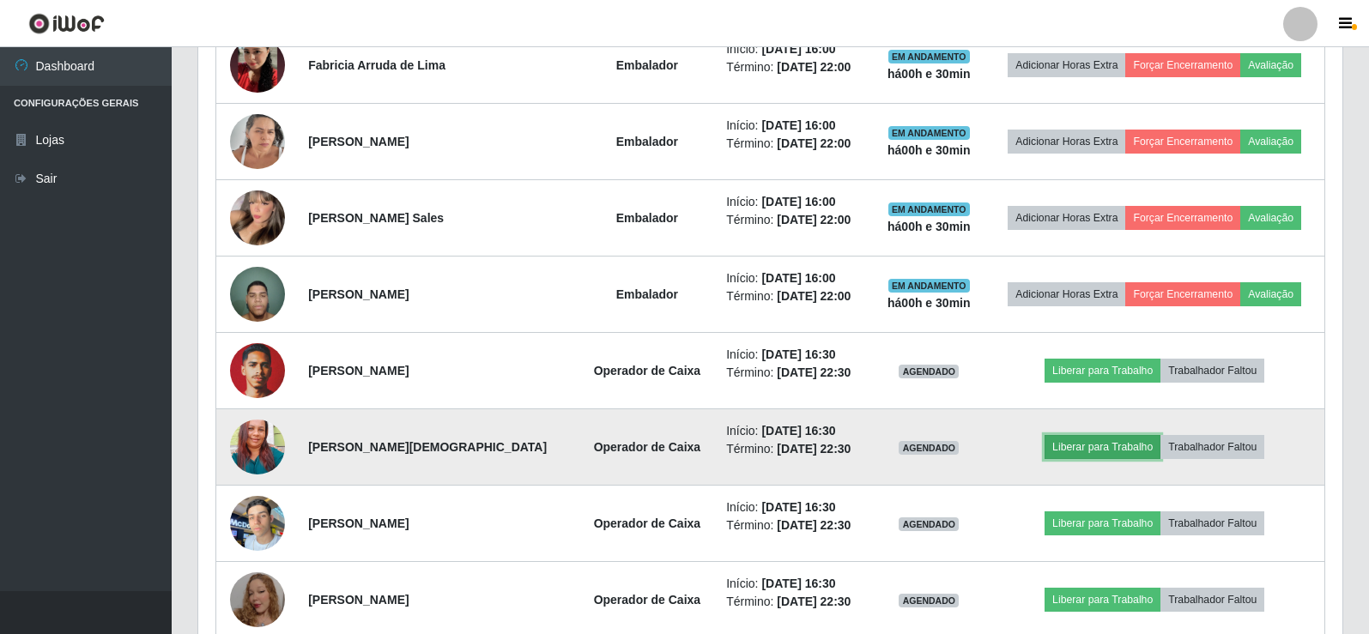
click at [1089, 446] on button "Liberar para Trabalho" at bounding box center [1103, 447] width 116 height 24
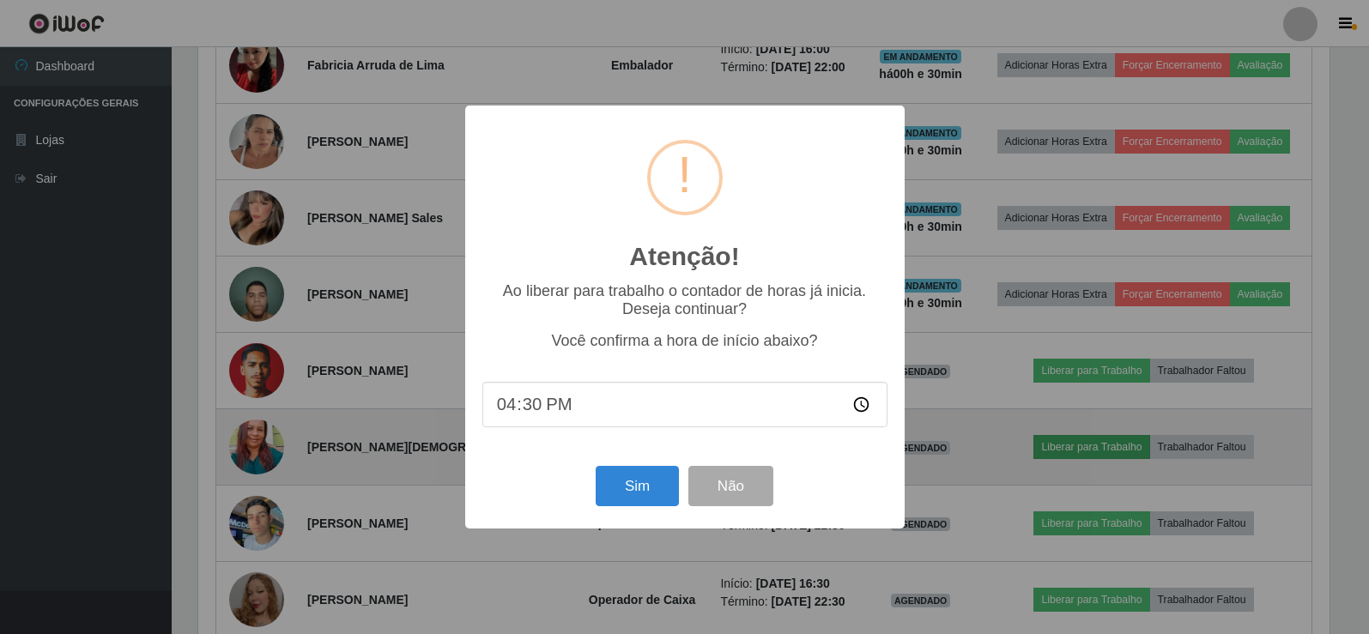
scroll to position [356, 1136]
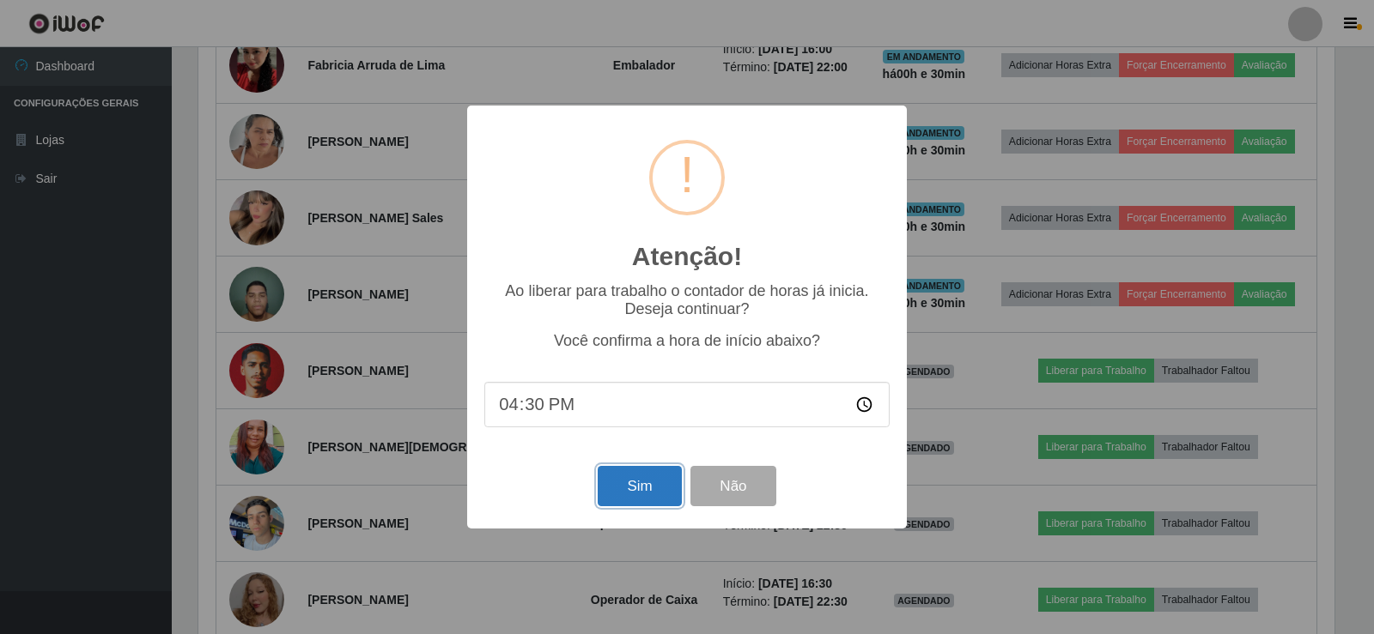
click at [650, 495] on button "Sim" at bounding box center [639, 486] width 83 height 40
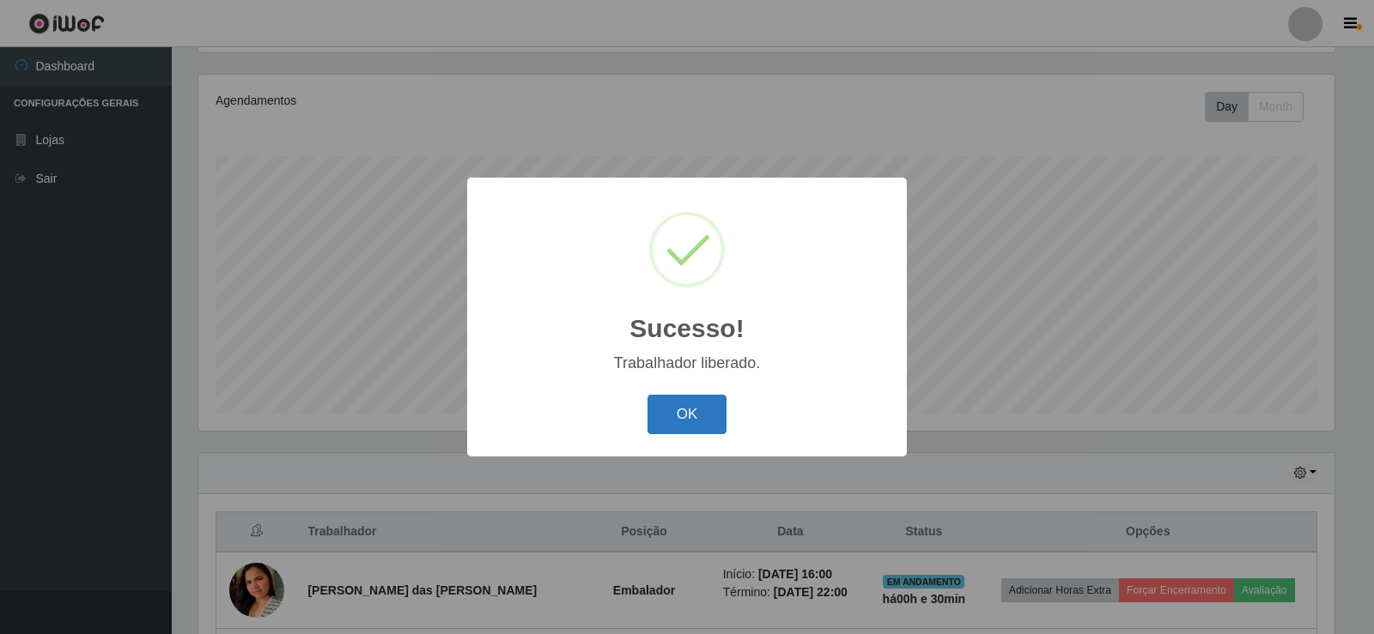
click at [720, 410] on button "OK" at bounding box center [687, 415] width 80 height 40
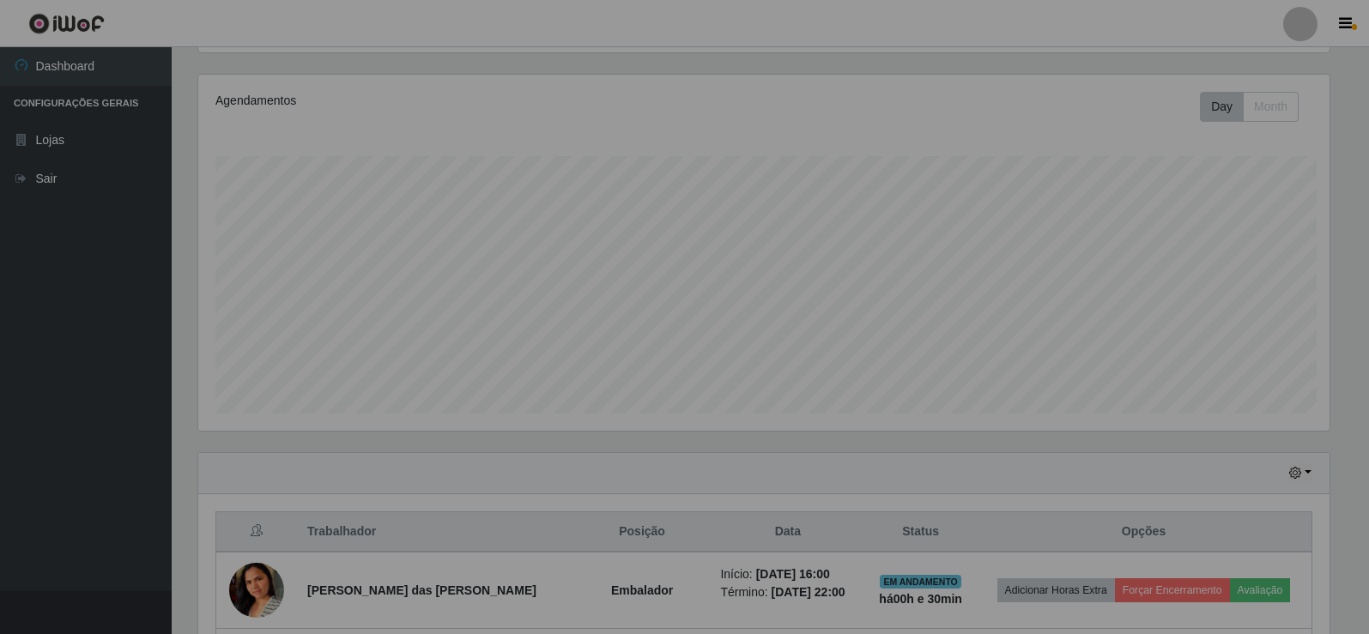
scroll to position [356, 1144]
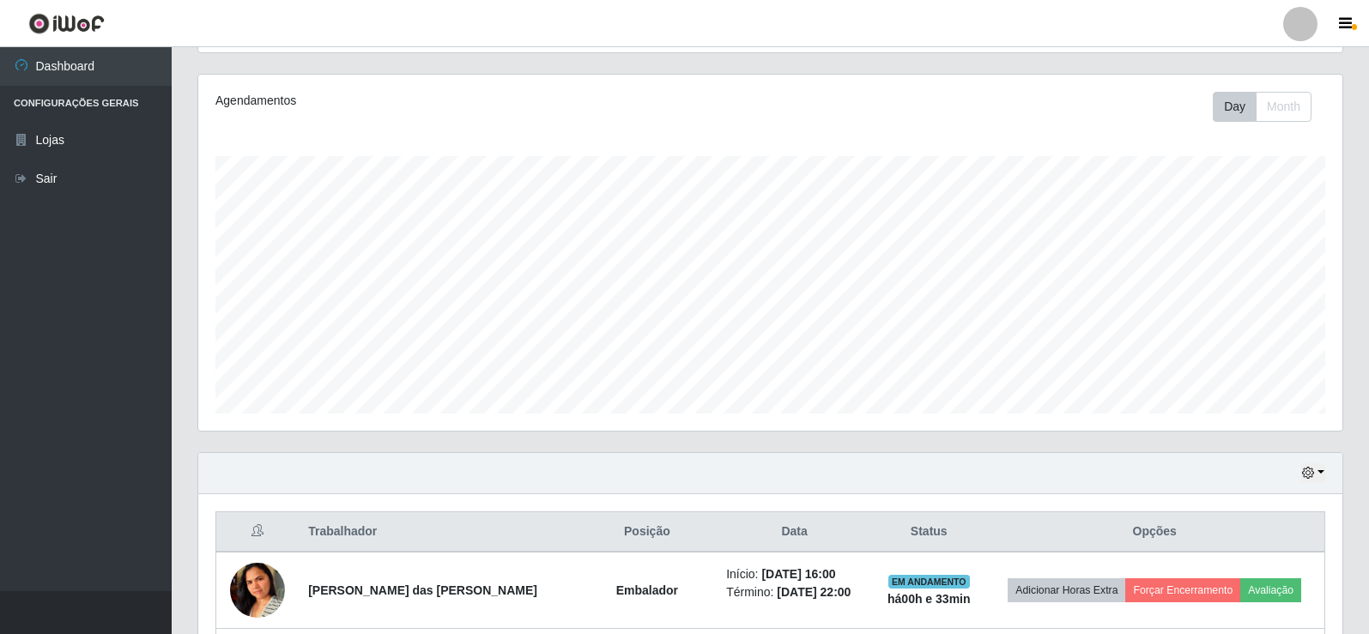
click at [1326, 470] on div "Hoje 1 dia 3 dias 1 Semana Não encerrados" at bounding box center [770, 473] width 1144 height 41
click at [1318, 470] on button "button" at bounding box center [1314, 474] width 24 height 20
click at [1256, 331] on button "1 dia" at bounding box center [1257, 337] width 136 height 36
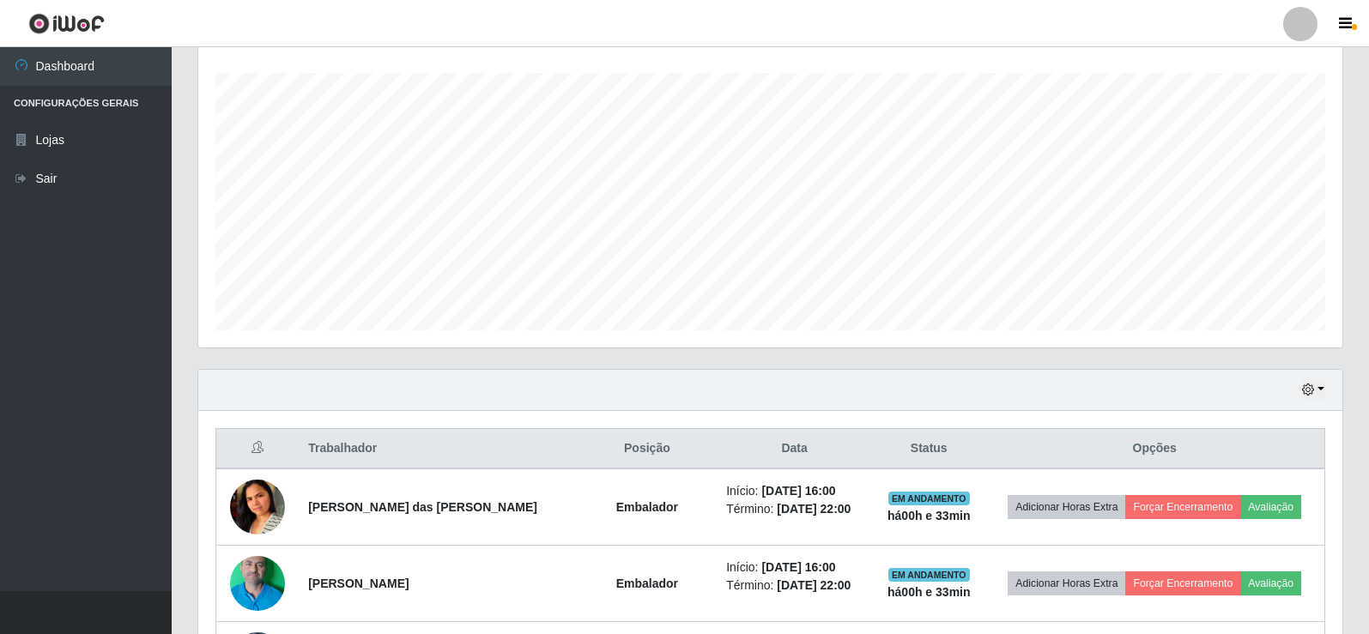
scroll to position [286, 0]
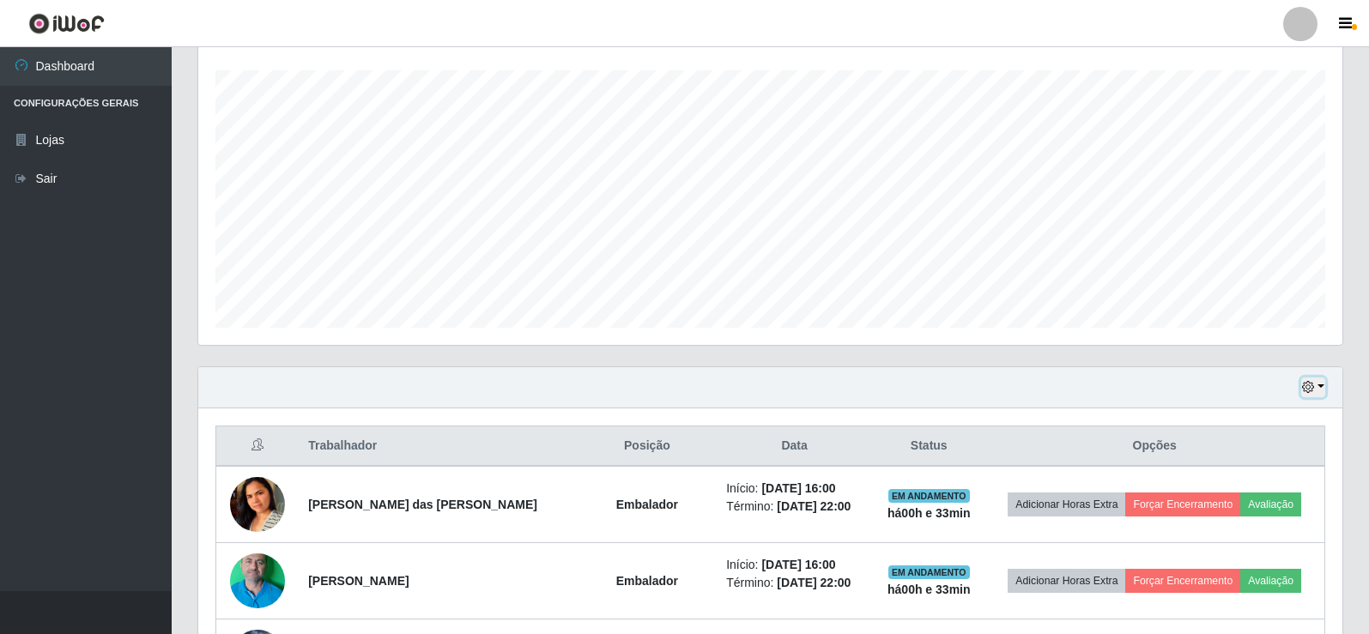
click at [1320, 385] on button "button" at bounding box center [1314, 388] width 24 height 20
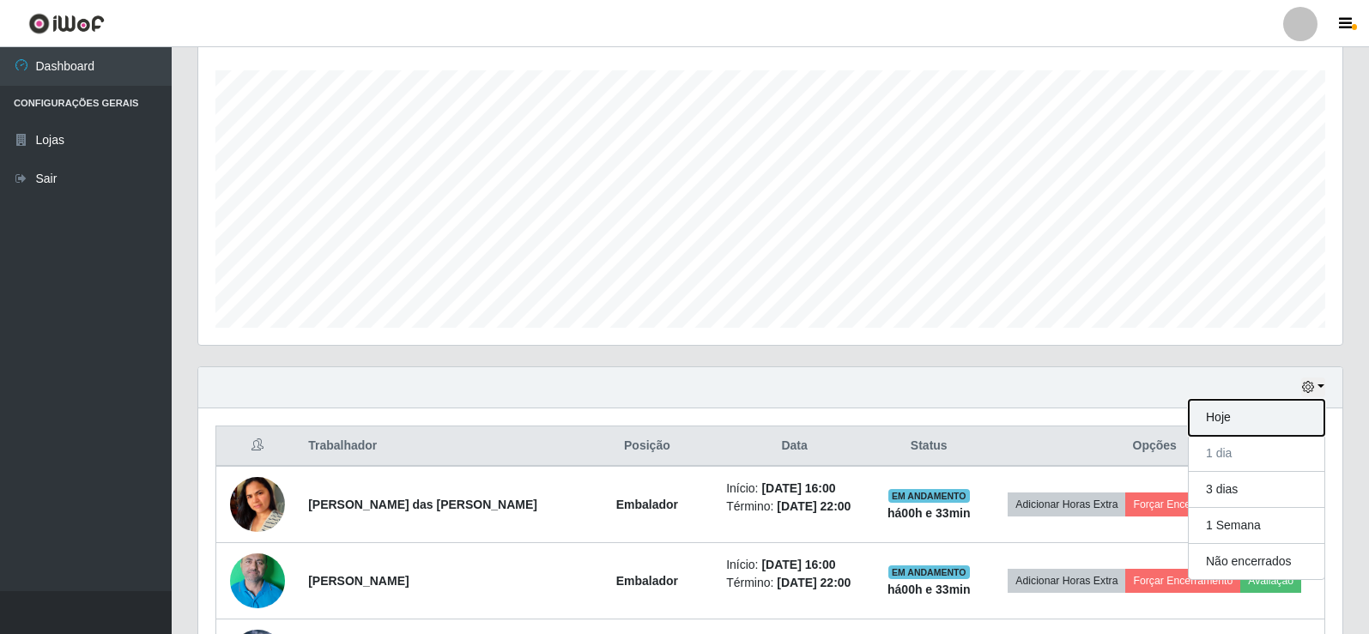
click at [1260, 434] on button "Hoje" at bounding box center [1257, 418] width 136 height 36
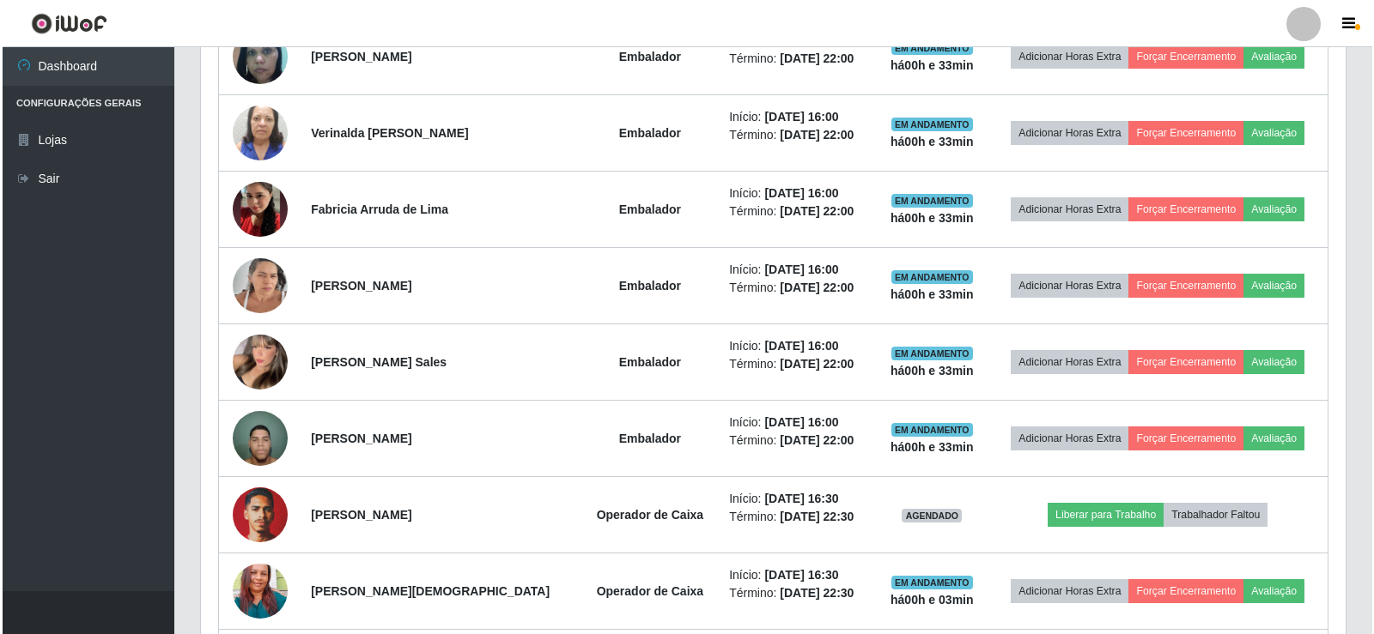
scroll to position [1117, 0]
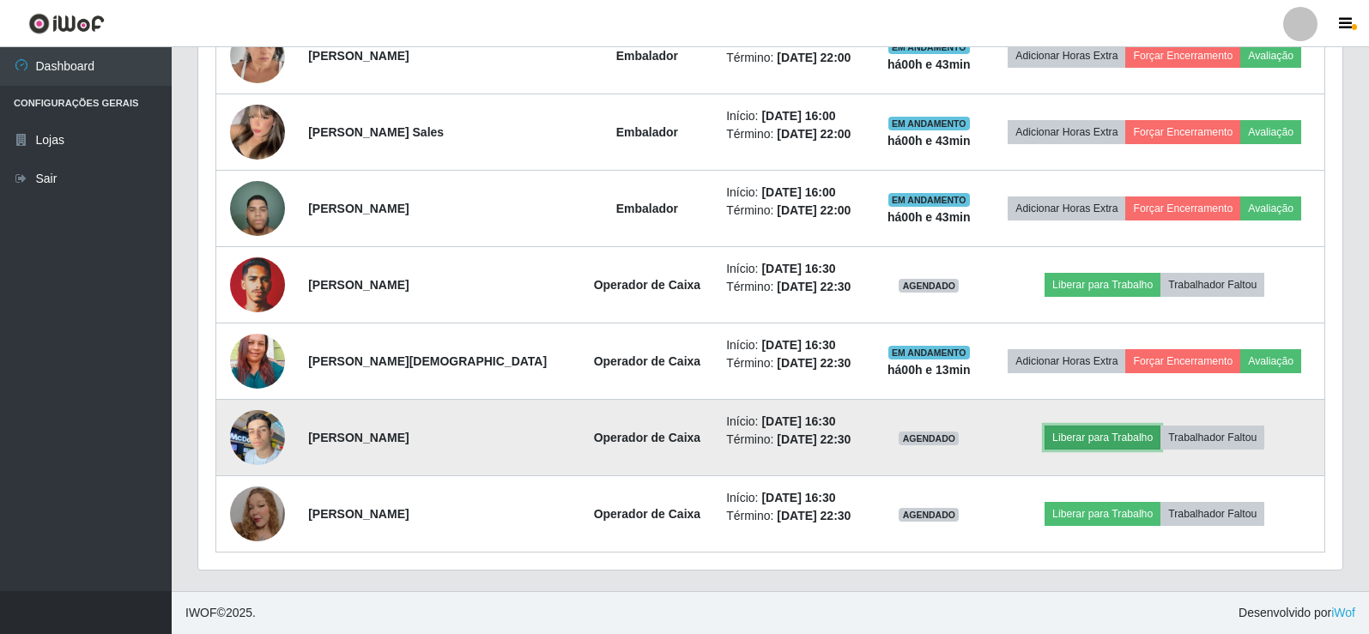
click at [1108, 435] on button "Liberar para Trabalho" at bounding box center [1103, 438] width 116 height 24
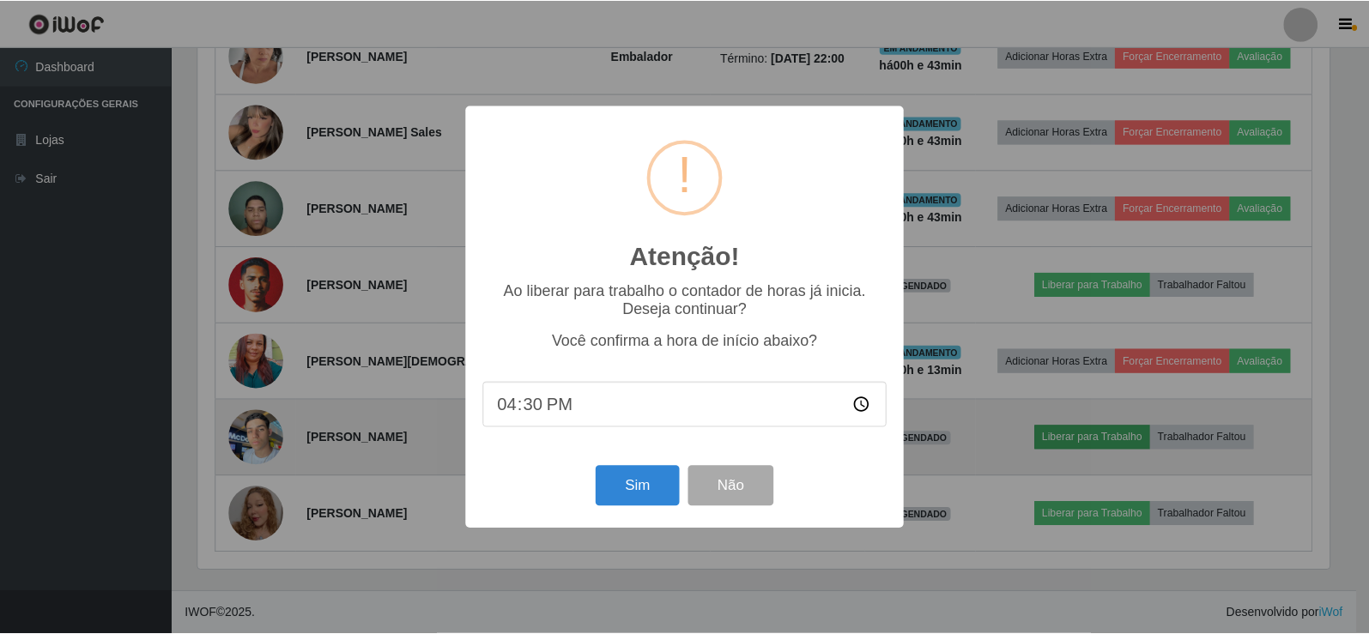
scroll to position [356, 1136]
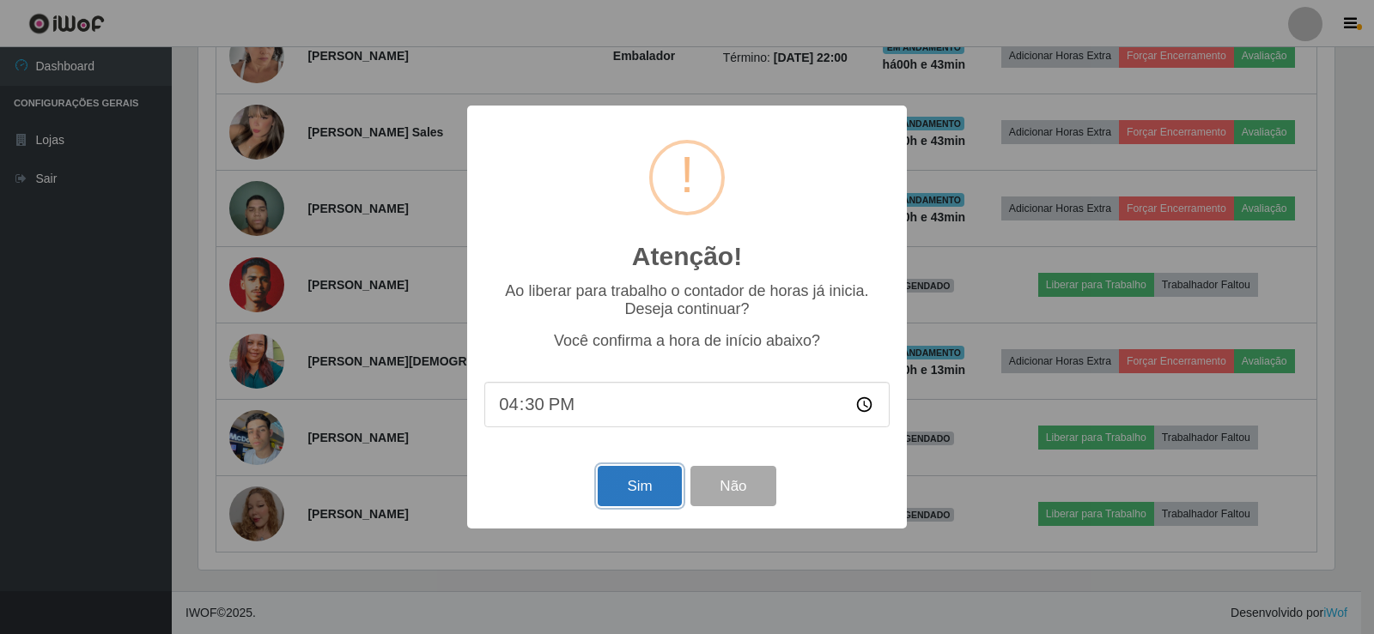
click at [628, 478] on button "Sim" at bounding box center [639, 486] width 83 height 40
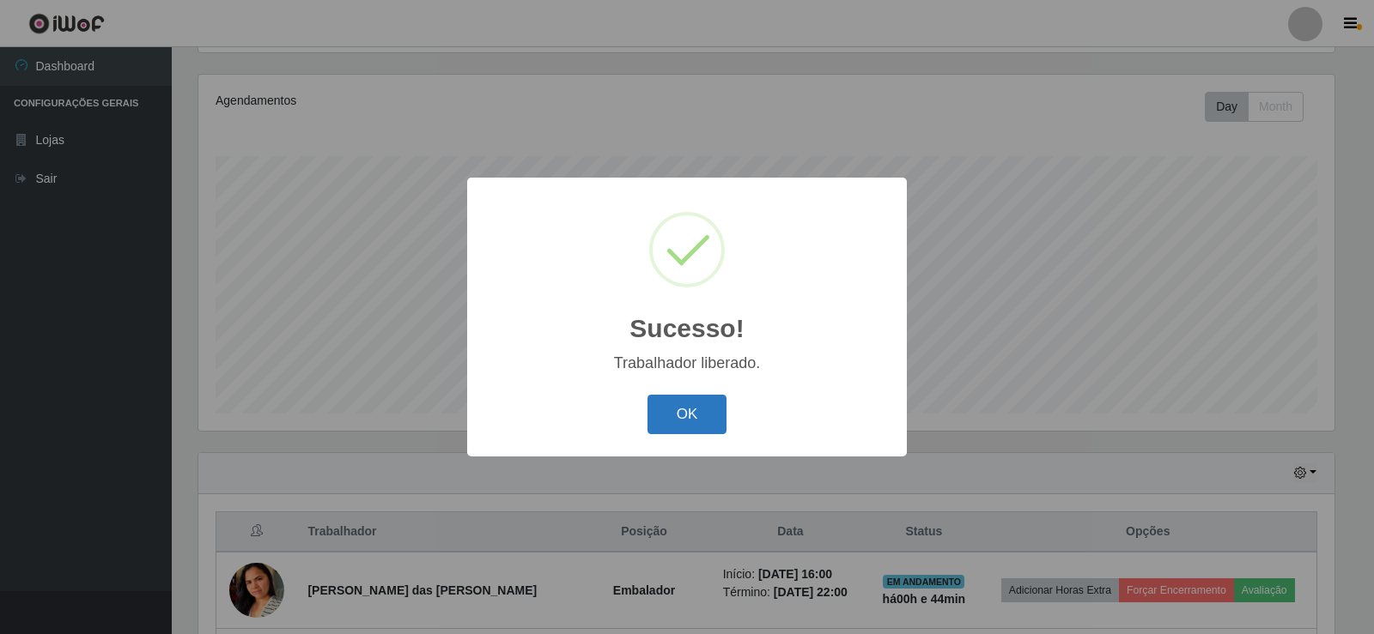
click at [684, 417] on button "OK" at bounding box center [687, 415] width 80 height 40
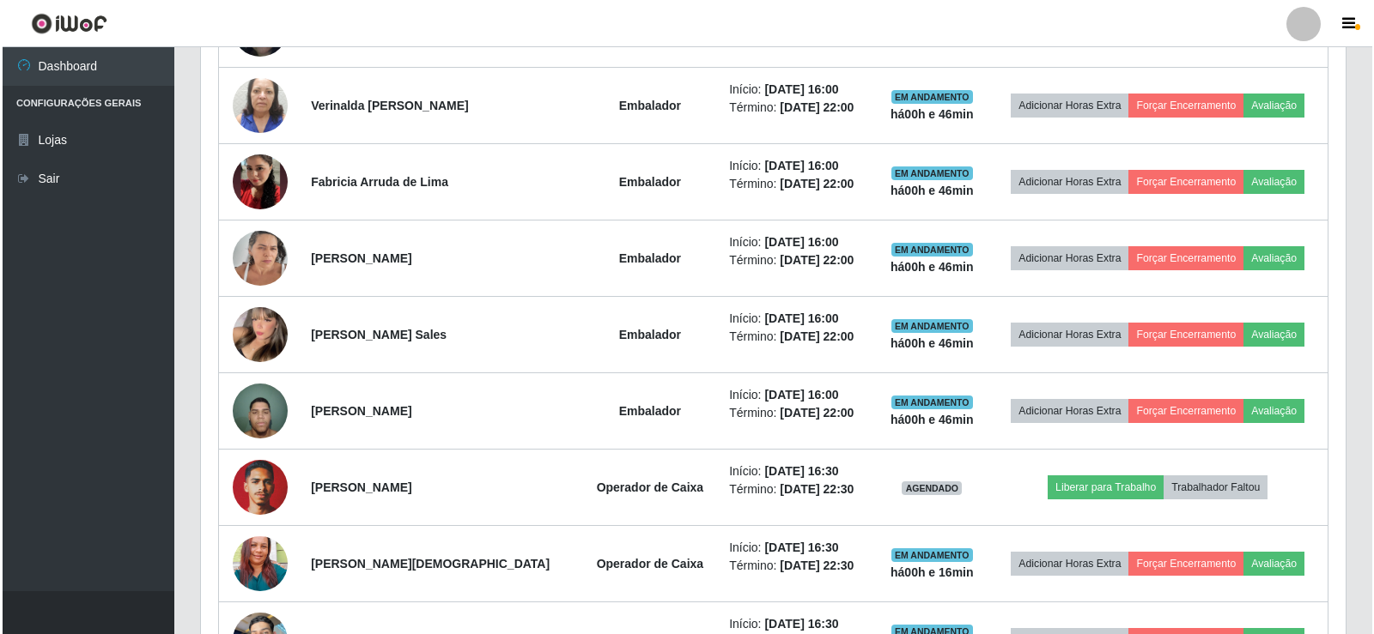
scroll to position [1117, 0]
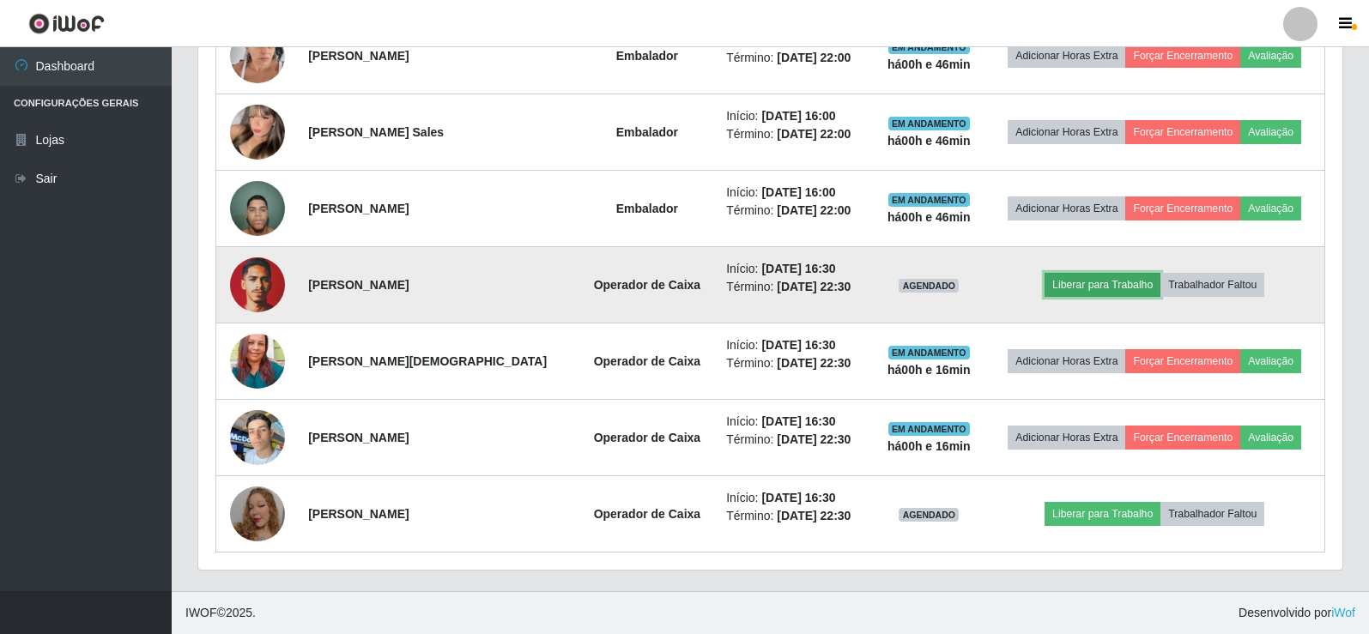
click at [1077, 288] on button "Liberar para Trabalho" at bounding box center [1103, 285] width 116 height 24
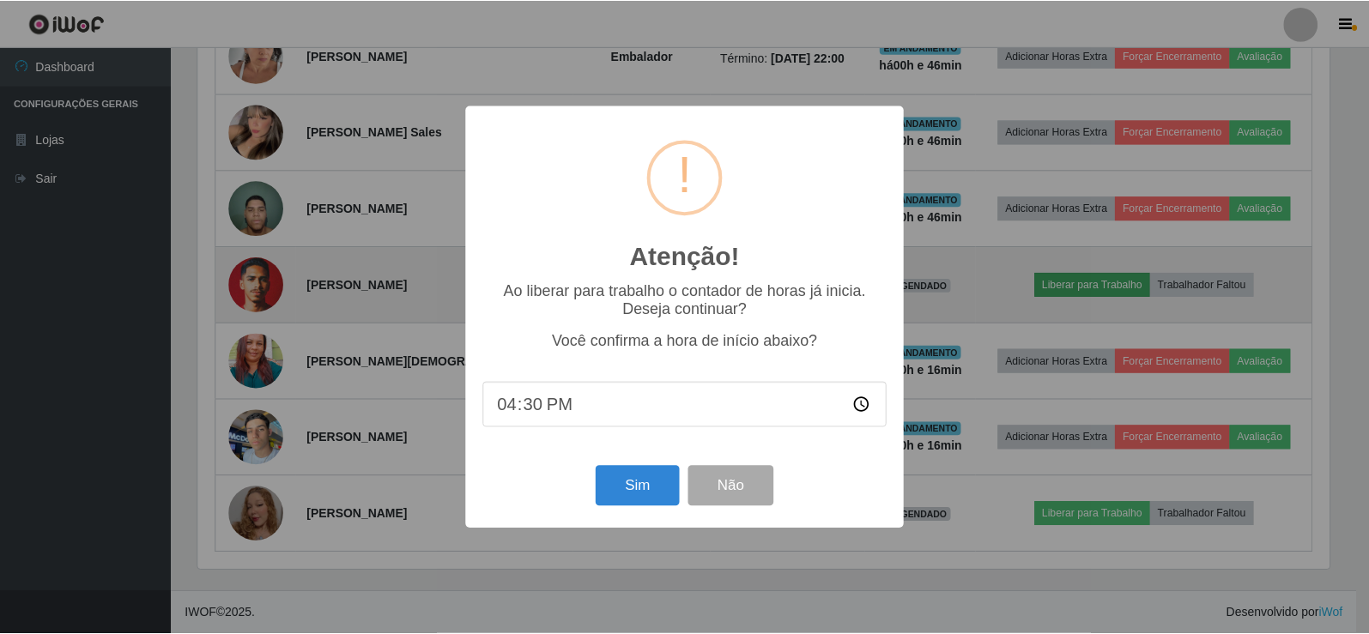
scroll to position [356, 1136]
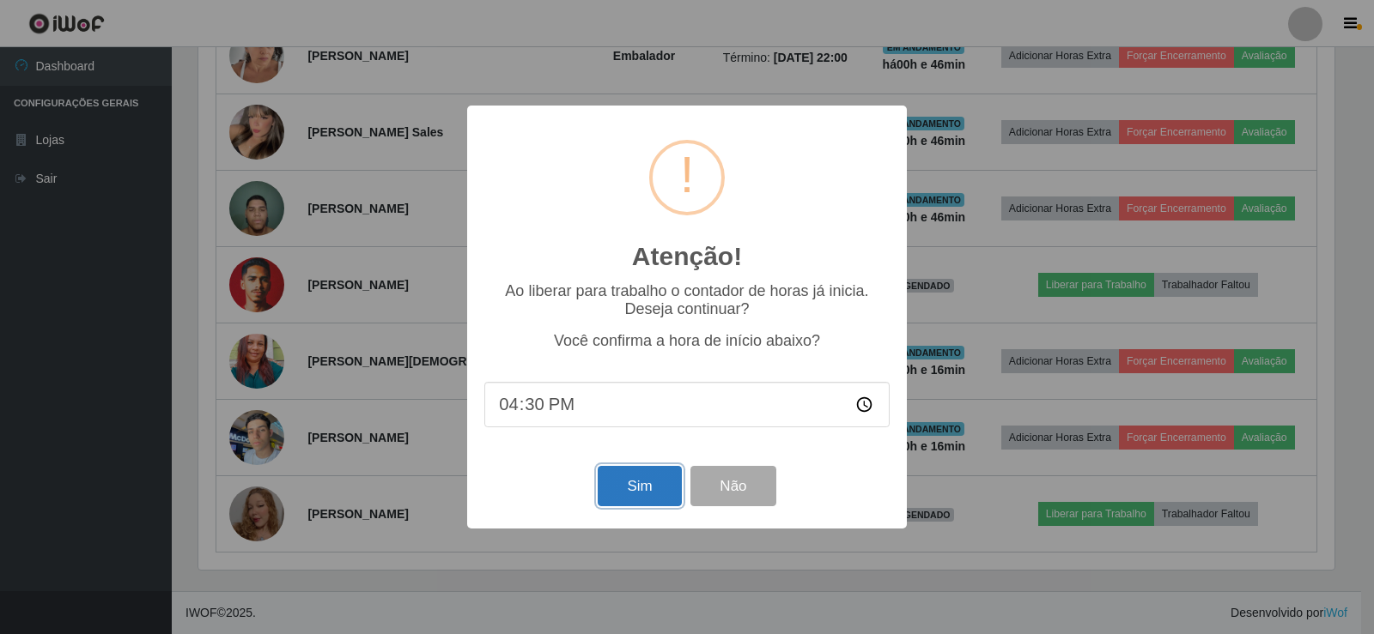
click at [644, 495] on button "Sim" at bounding box center [639, 486] width 83 height 40
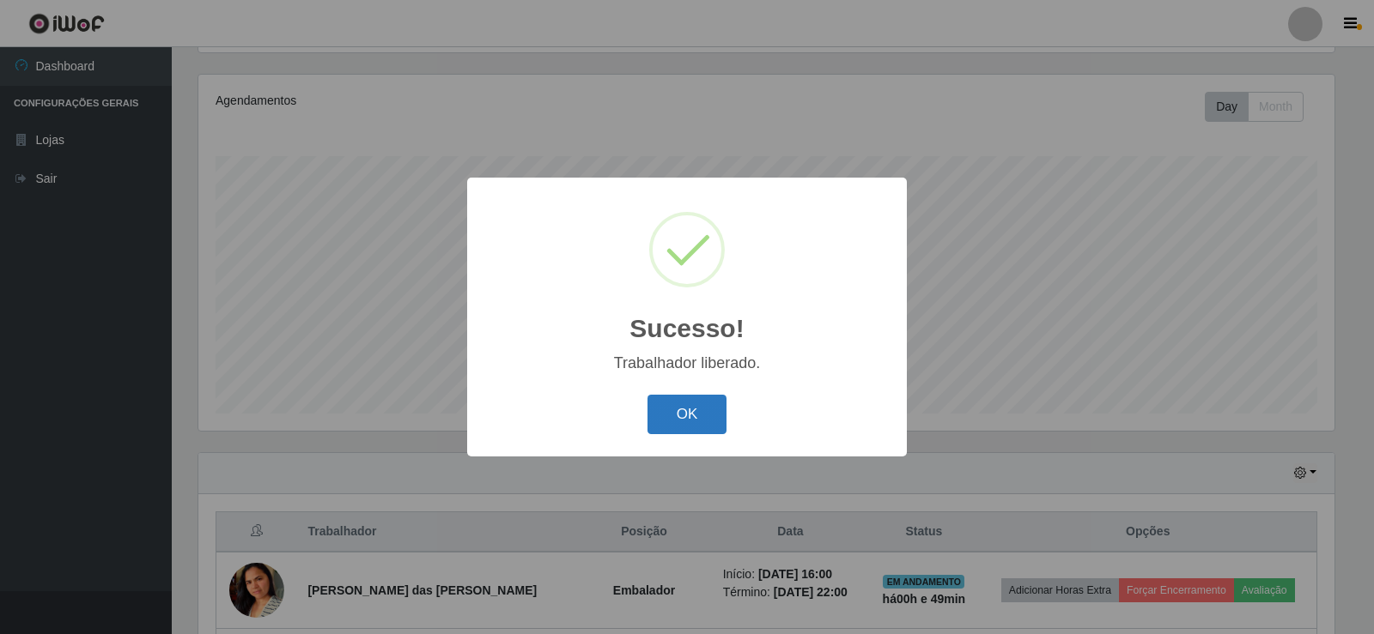
click at [667, 406] on button "OK" at bounding box center [687, 415] width 80 height 40
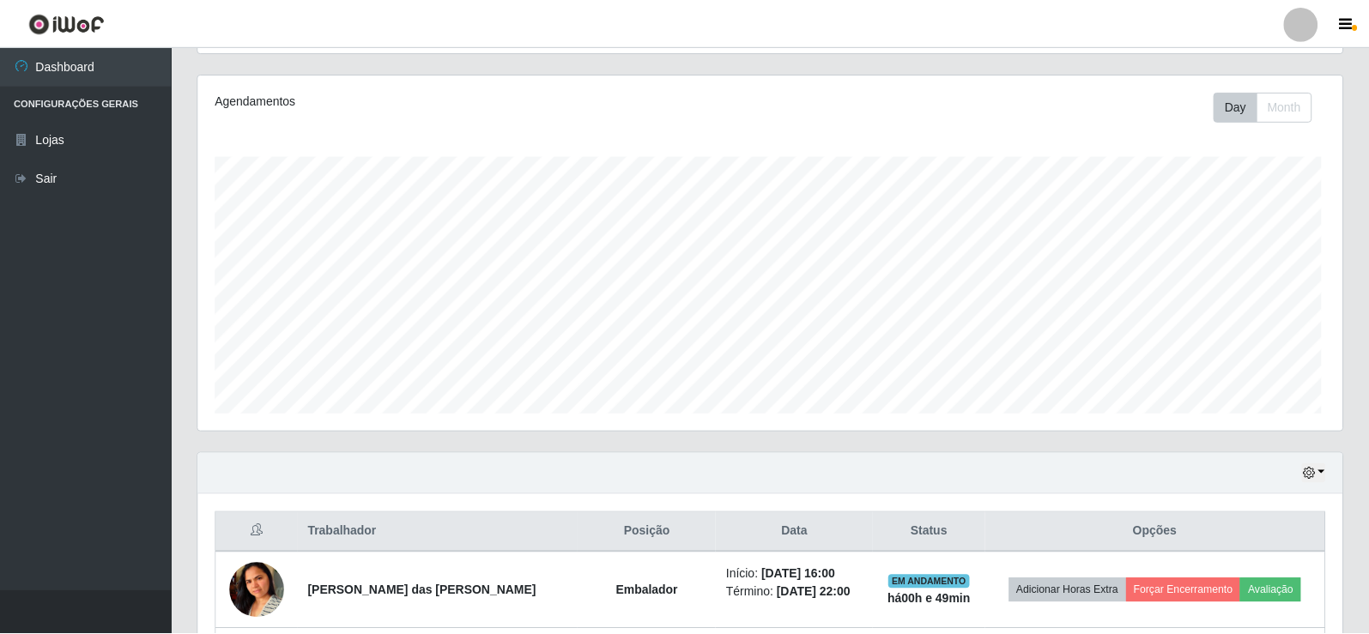
scroll to position [356, 1144]
